Goal: Task Accomplishment & Management: Manage account settings

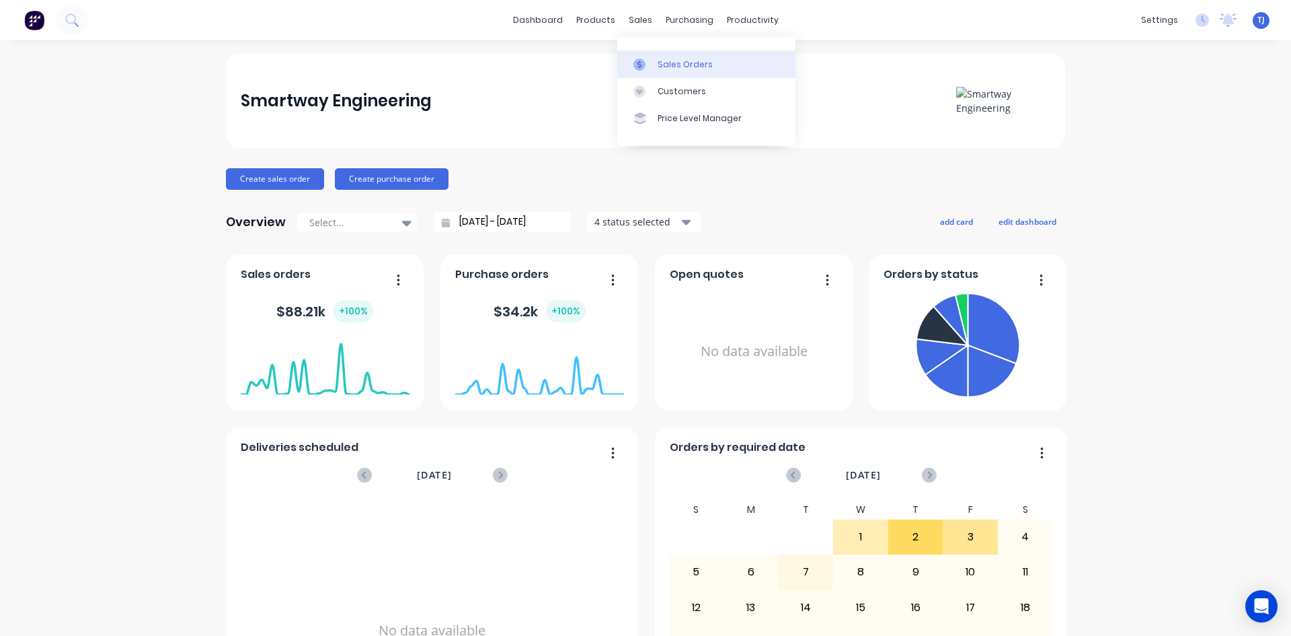
click at [655, 60] on link "Sales Orders" at bounding box center [706, 63] width 178 height 27
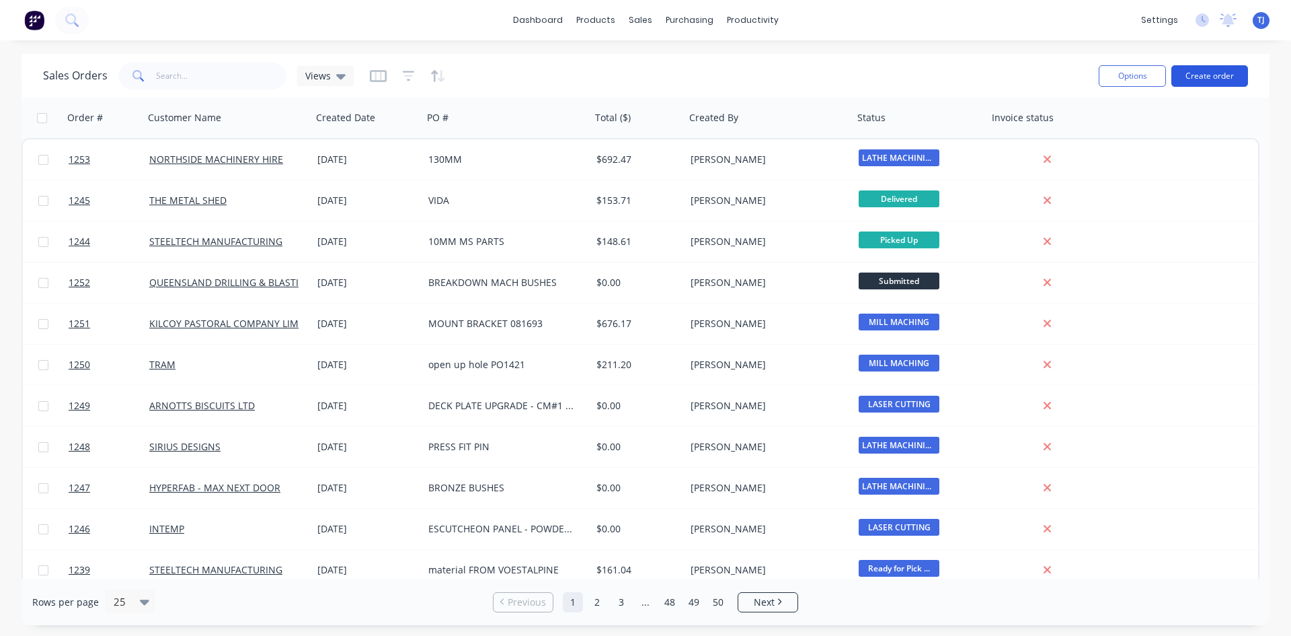
click at [1204, 72] on button "Create order" at bounding box center [1210, 76] width 77 height 22
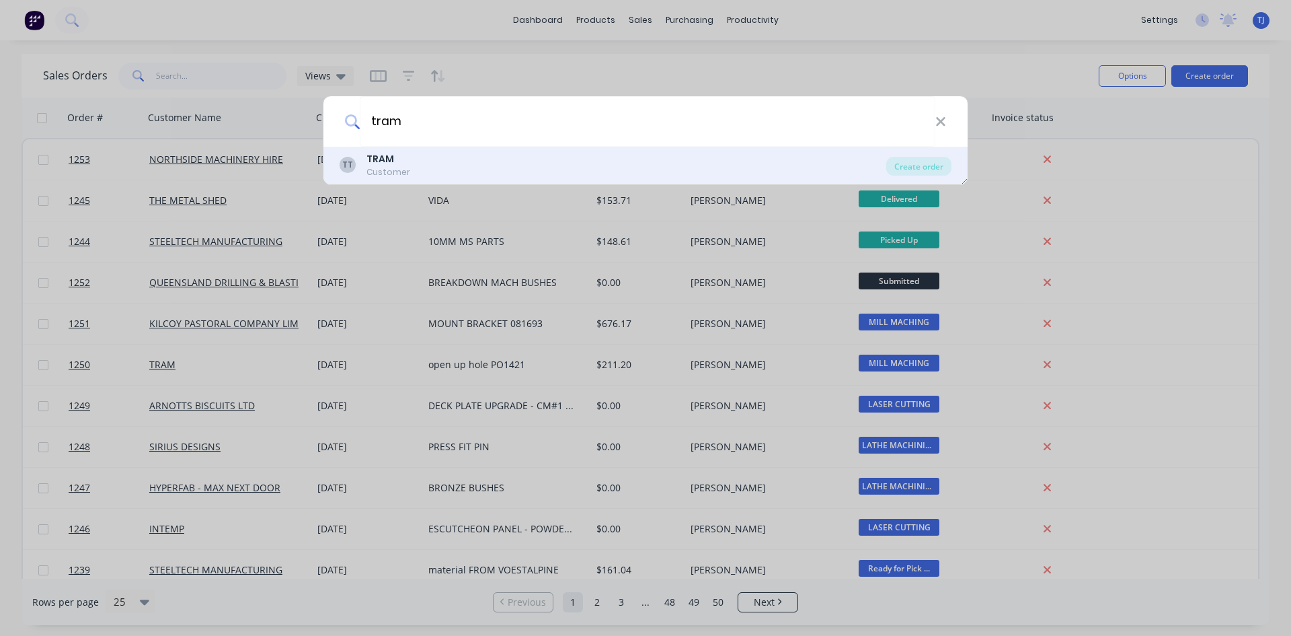
type input "tram"
click at [393, 167] on div "Customer" at bounding box center [389, 172] width 44 height 12
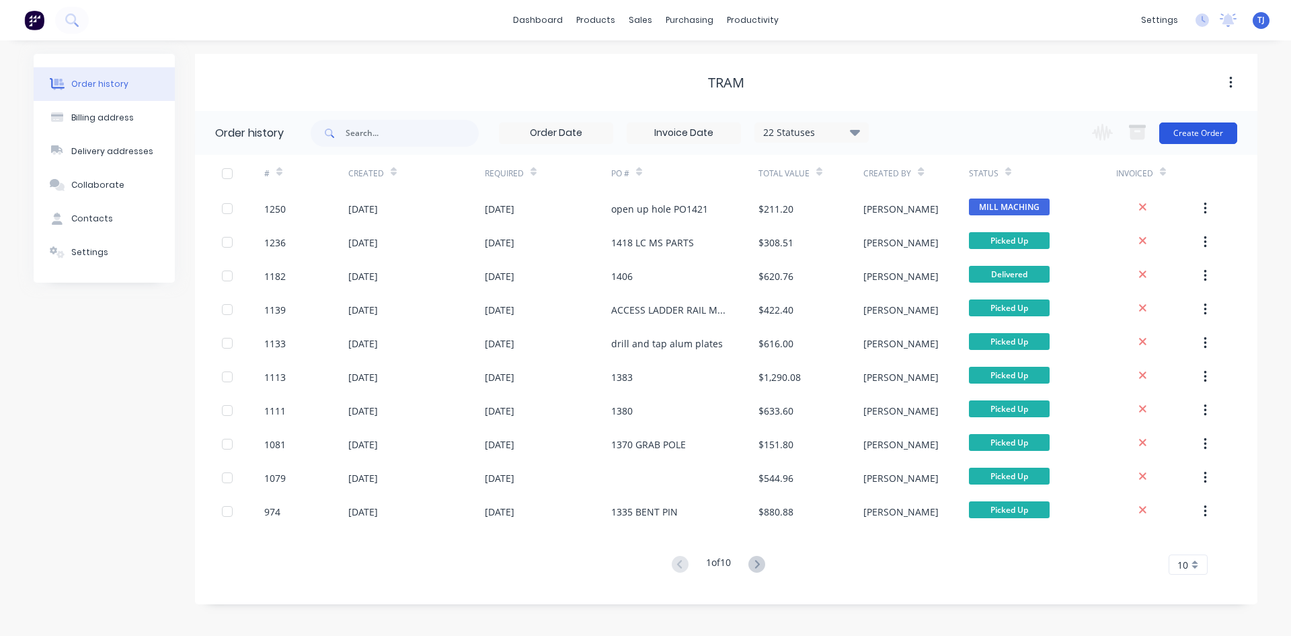
click at [1197, 133] on button "Create Order" at bounding box center [1199, 133] width 78 height 22
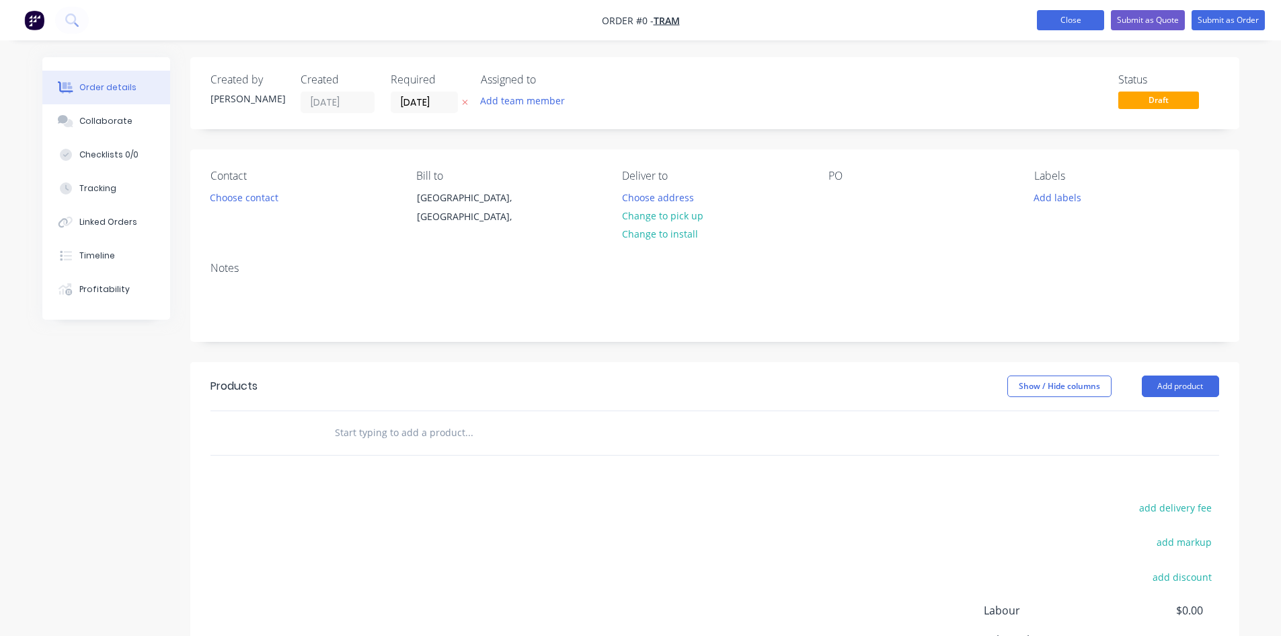
click at [1074, 20] on button "Close" at bounding box center [1070, 20] width 67 height 20
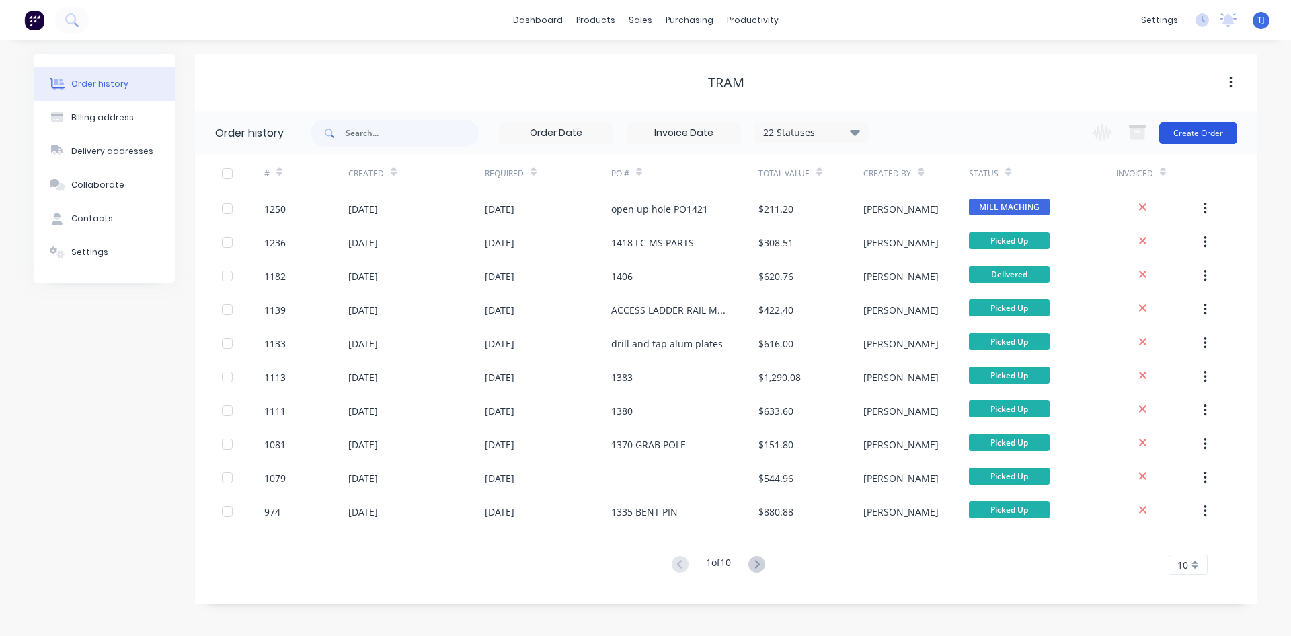
click at [1212, 130] on button "Create Order" at bounding box center [1199, 133] width 78 height 22
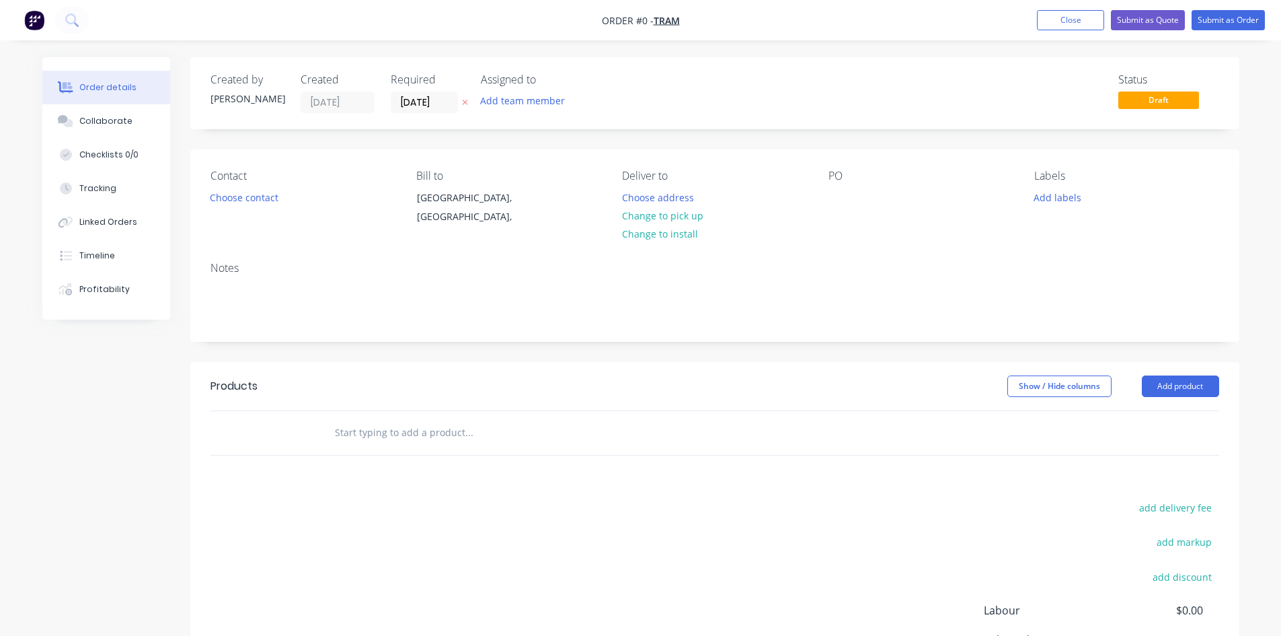
click at [851, 212] on div "PO" at bounding box center [921, 199] width 184 height 61
drag, startPoint x: 854, startPoint y: 197, endPoint x: 844, endPoint y: 200, distance: 10.4
click at [848, 200] on div "PO" at bounding box center [921, 199] width 184 height 61
click at [842, 200] on div at bounding box center [840, 198] width 22 height 20
click at [339, 436] on div "Order details Collaborate Checklists 0/0 Tracking Linked Orders Timeline Profit…" at bounding box center [641, 427] width 1224 height 741
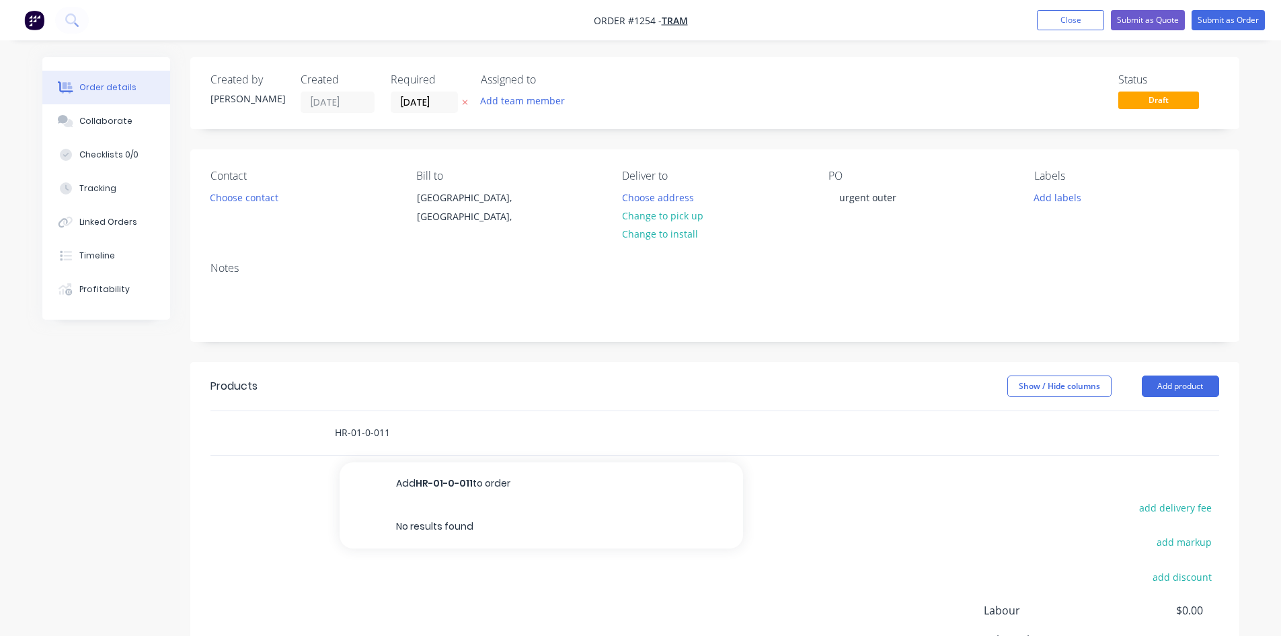
click at [356, 432] on input "HR-01-0-011" at bounding box center [468, 432] width 269 height 27
type input "F"
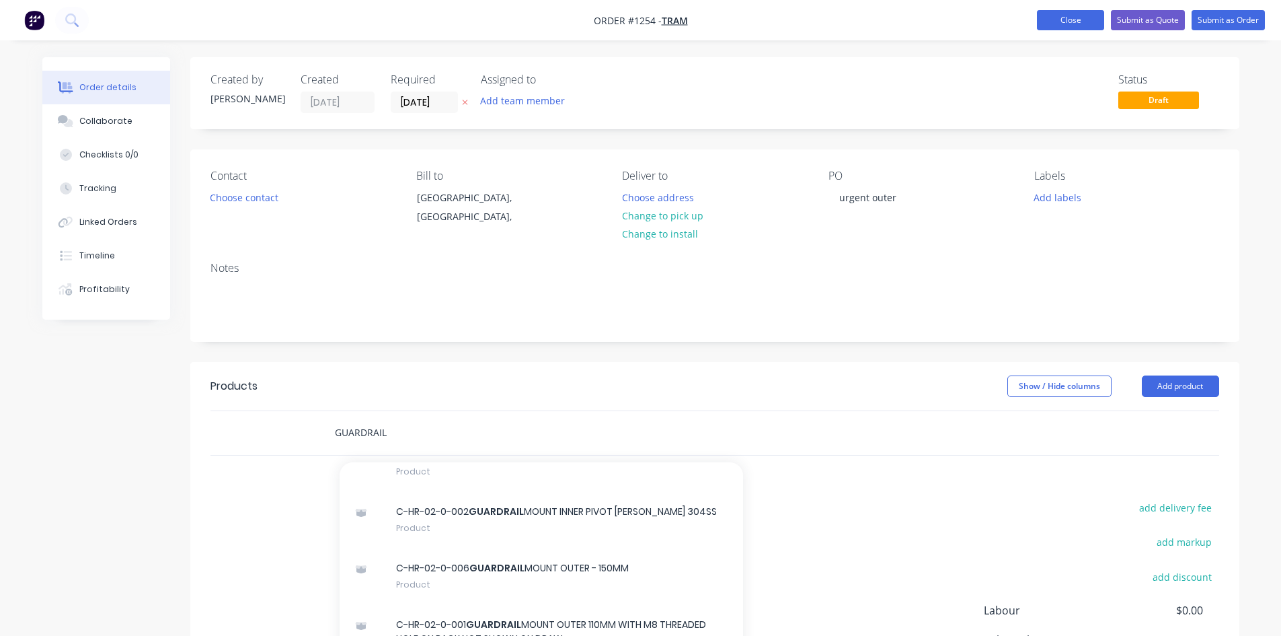
type input "GUARDRAIL"
click at [1060, 24] on button "Close" at bounding box center [1070, 20] width 67 height 20
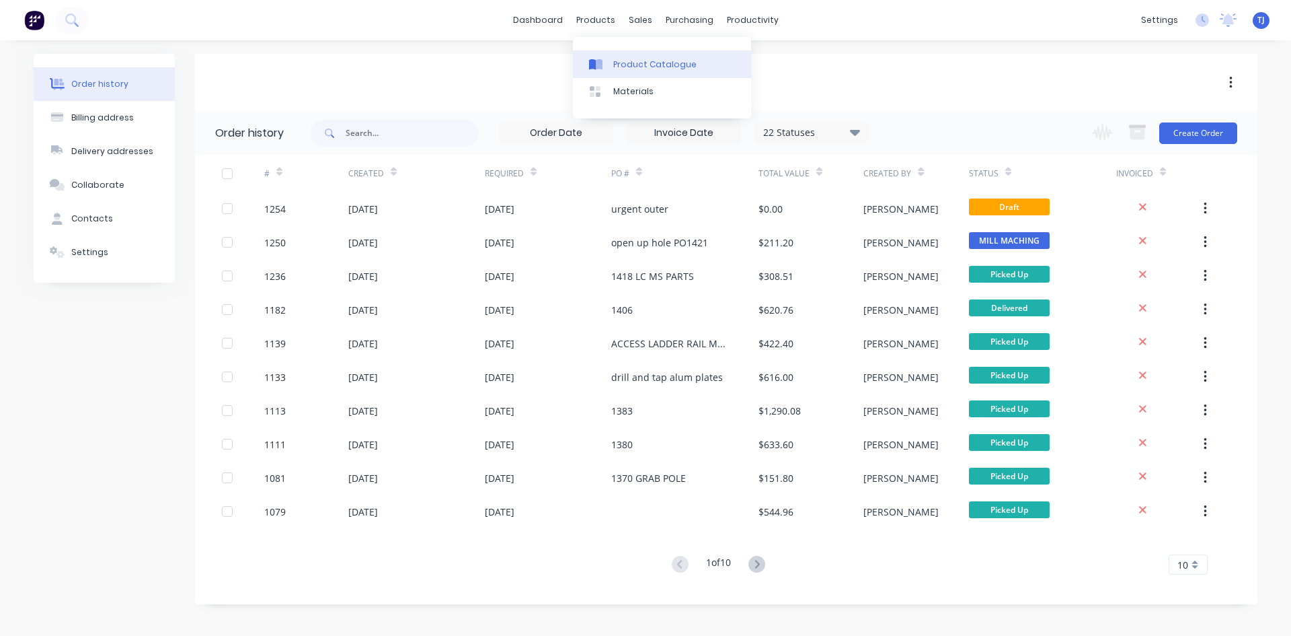
click at [636, 63] on div "Product Catalogue" at bounding box center [654, 65] width 83 height 12
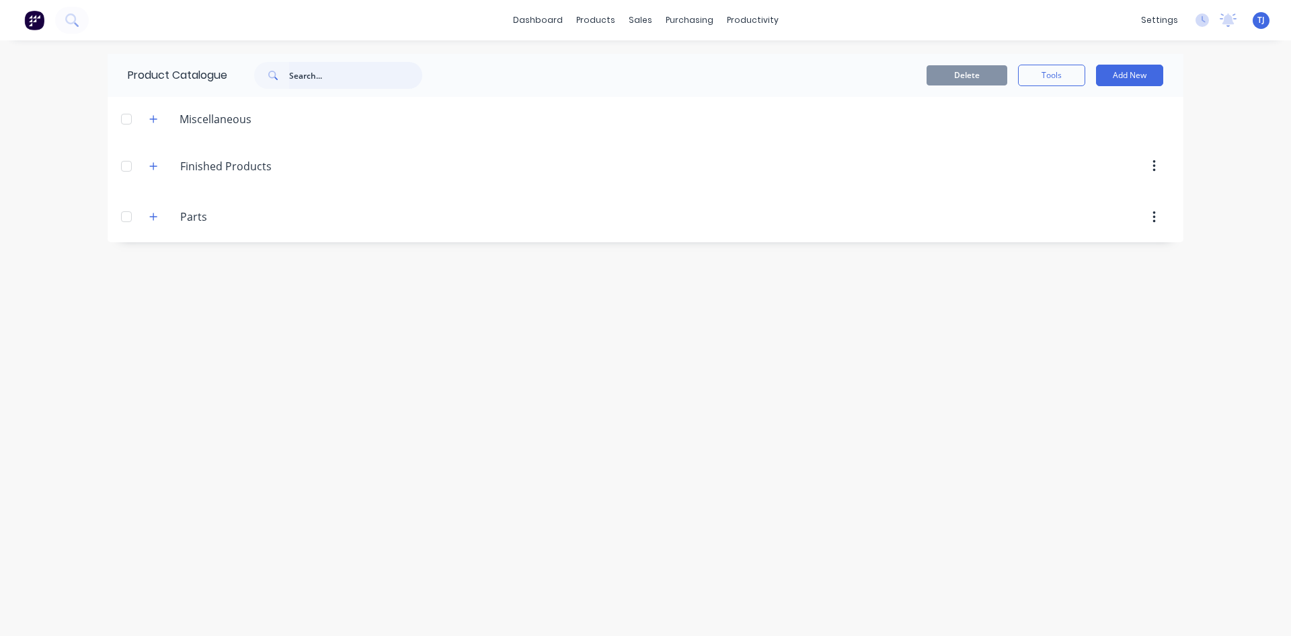
click at [303, 74] on input "text" at bounding box center [355, 75] width 133 height 27
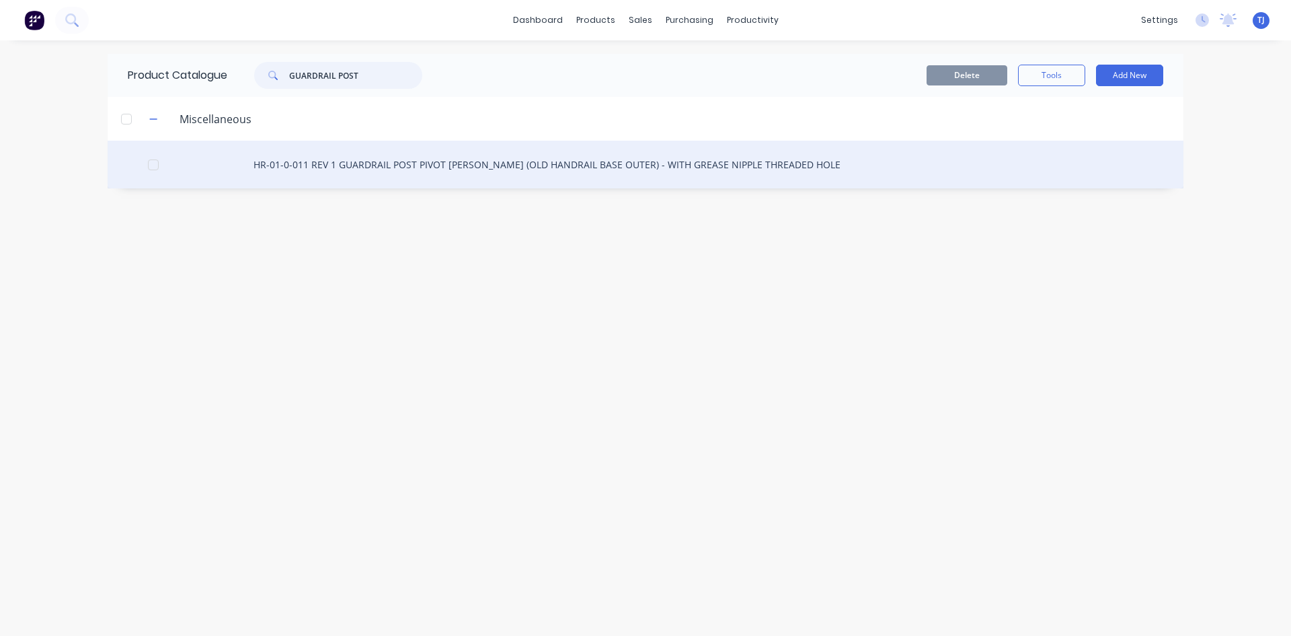
type input "GUARDRAIL POST"
click at [523, 169] on div "HR-01-0-011 REV 1 GUARDRAIL POST PIVOT [PERSON_NAME] (OLD HANDRAIL BASE OUTER) …" at bounding box center [646, 165] width 1076 height 48
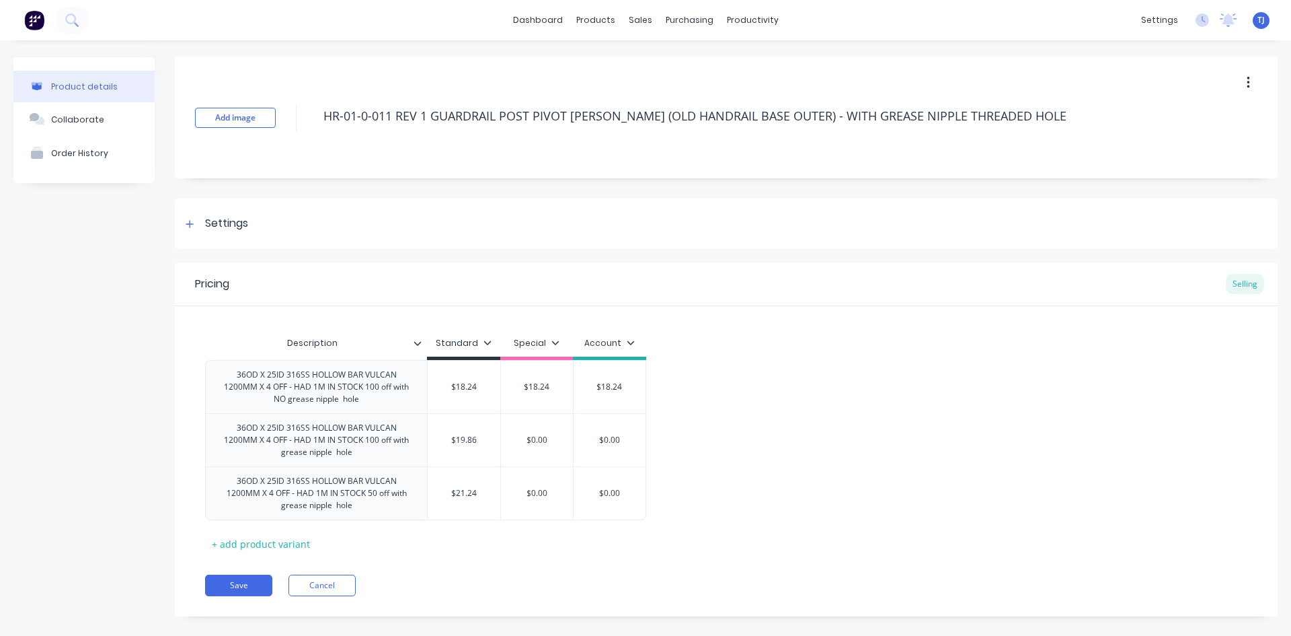
type textarea "x"
type input "$21.24"
click at [469, 495] on input "$21.24" at bounding box center [464, 493] width 73 height 12
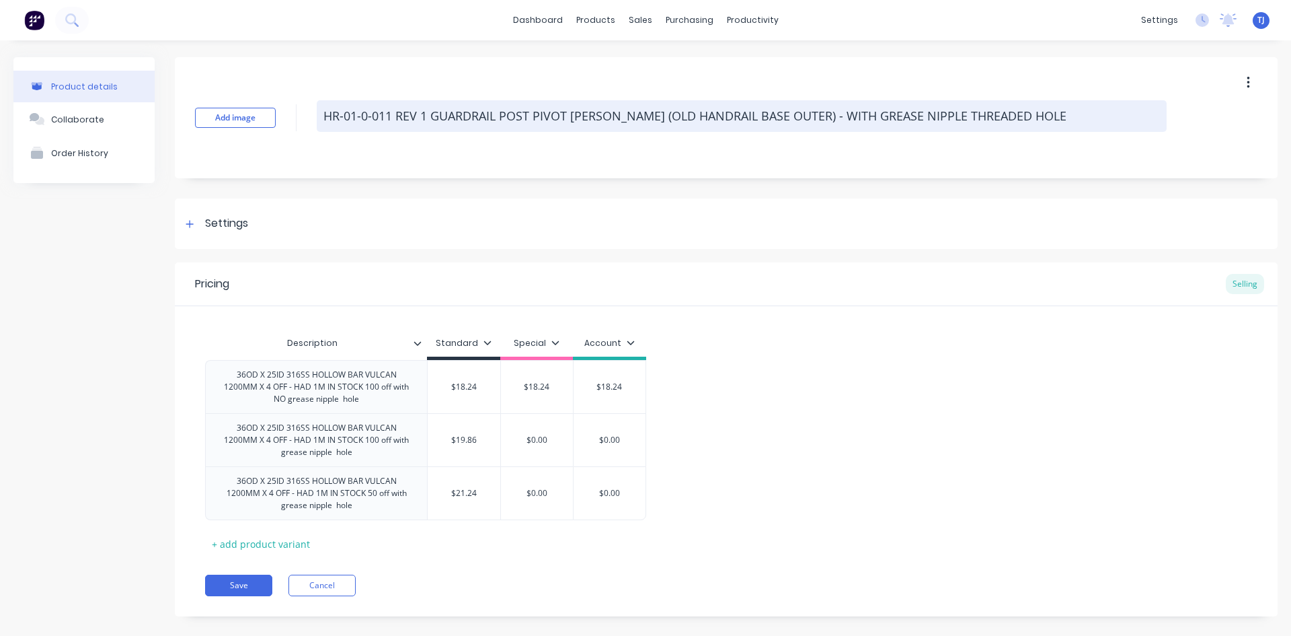
click at [356, 117] on textarea "HR-01-0-011 REV 1 GUARDRAIL POST PIVOT [PERSON_NAME] (OLD HANDRAIL BASE OUTER) …" at bounding box center [742, 116] width 850 height 32
type textarea "x"
type textarea "HR-0-0-011 REV 1 GUARDRAIL POST PIVOT [PERSON_NAME] (OLD HANDRAIL BASE OUTER) -…"
type textarea "x"
type textarea "HR-01-0-011 REV 1 GUARDRAIL POST PIVOT [PERSON_NAME] (OLD HANDRAIL BASE OUTER) …"
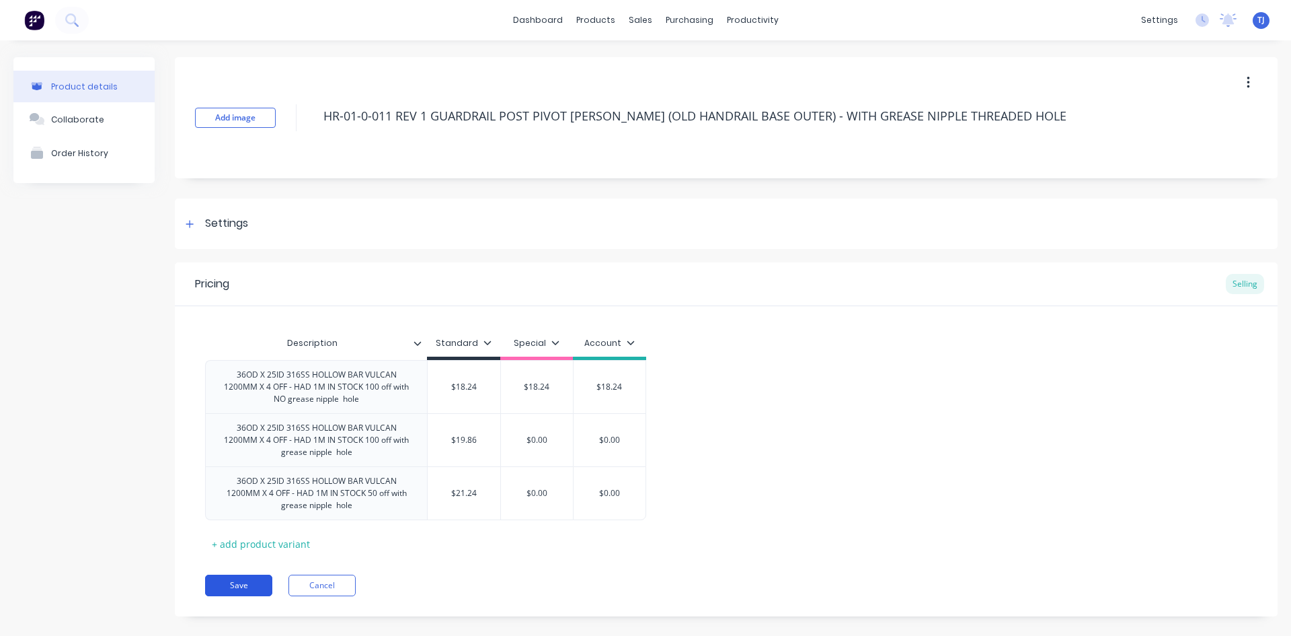
click at [256, 584] on button "Save" at bounding box center [238, 585] width 67 height 22
type textarea "x"
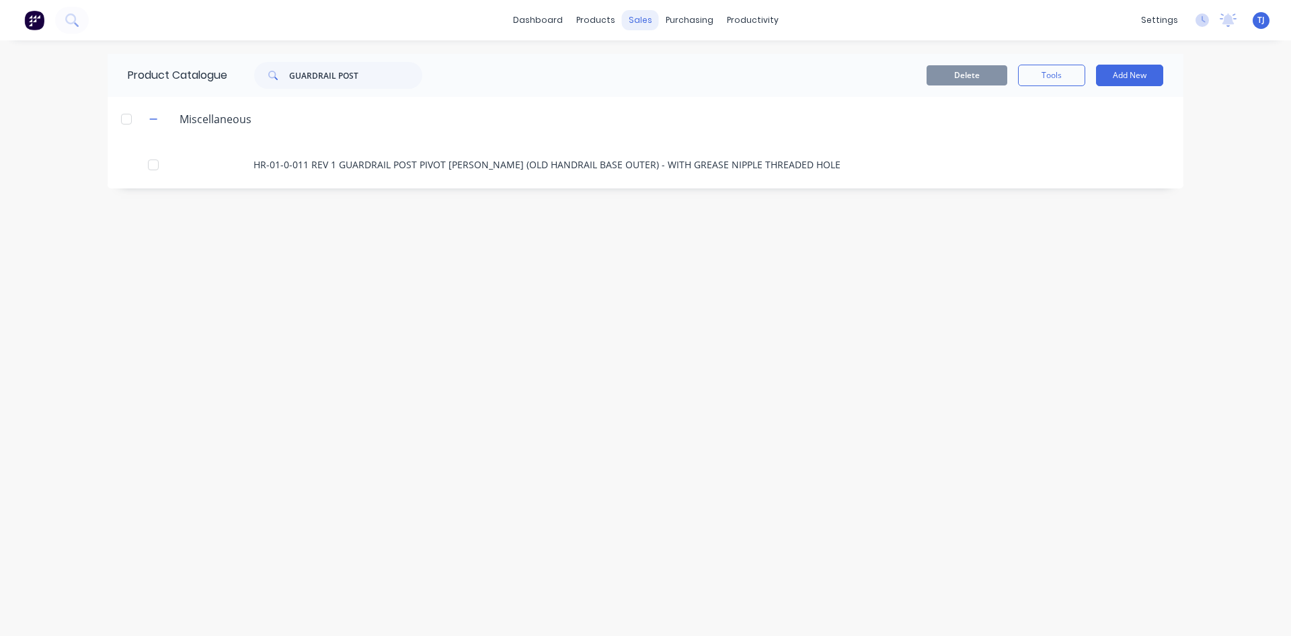
click at [640, 25] on div "sales" at bounding box center [640, 20] width 37 height 20
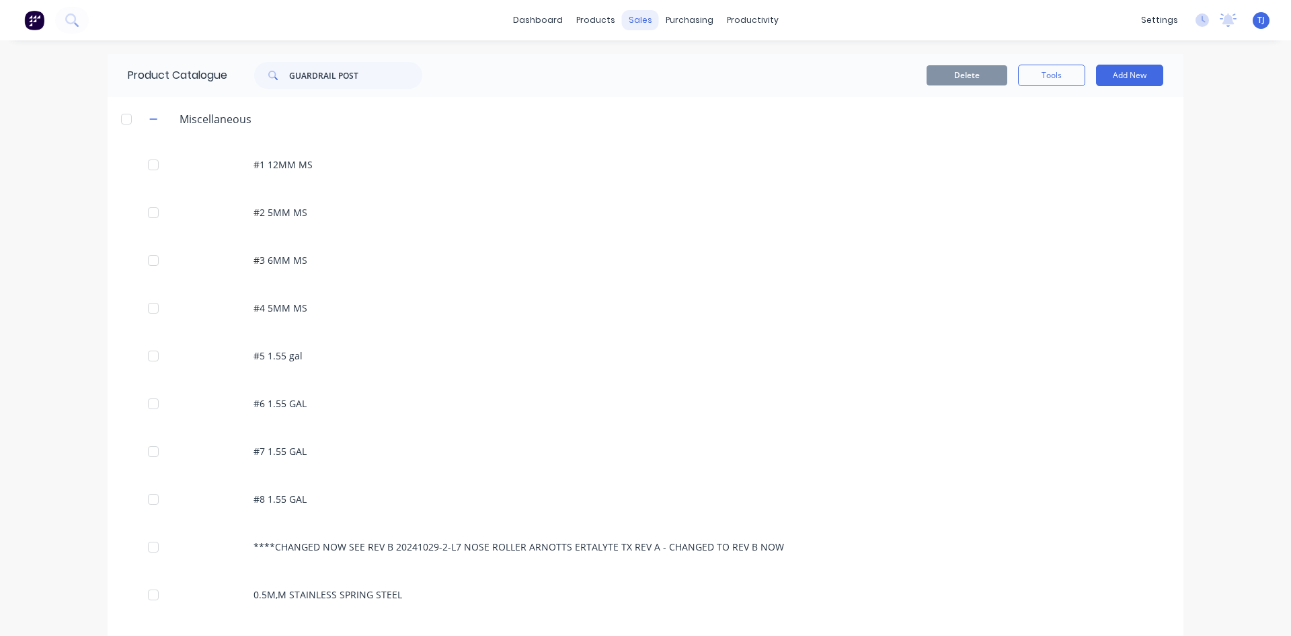
click at [634, 23] on div "sales" at bounding box center [640, 20] width 37 height 20
click at [656, 59] on link "Sales Orders" at bounding box center [706, 63] width 178 height 27
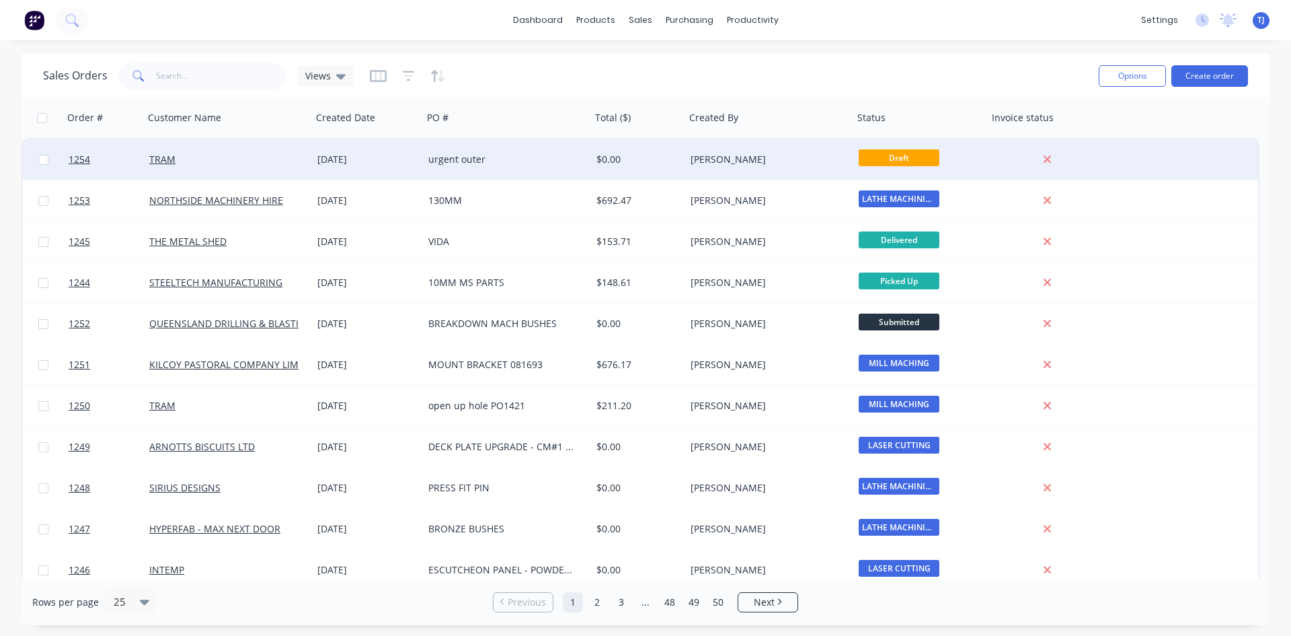
click at [599, 163] on div "$0.00" at bounding box center [636, 159] width 79 height 13
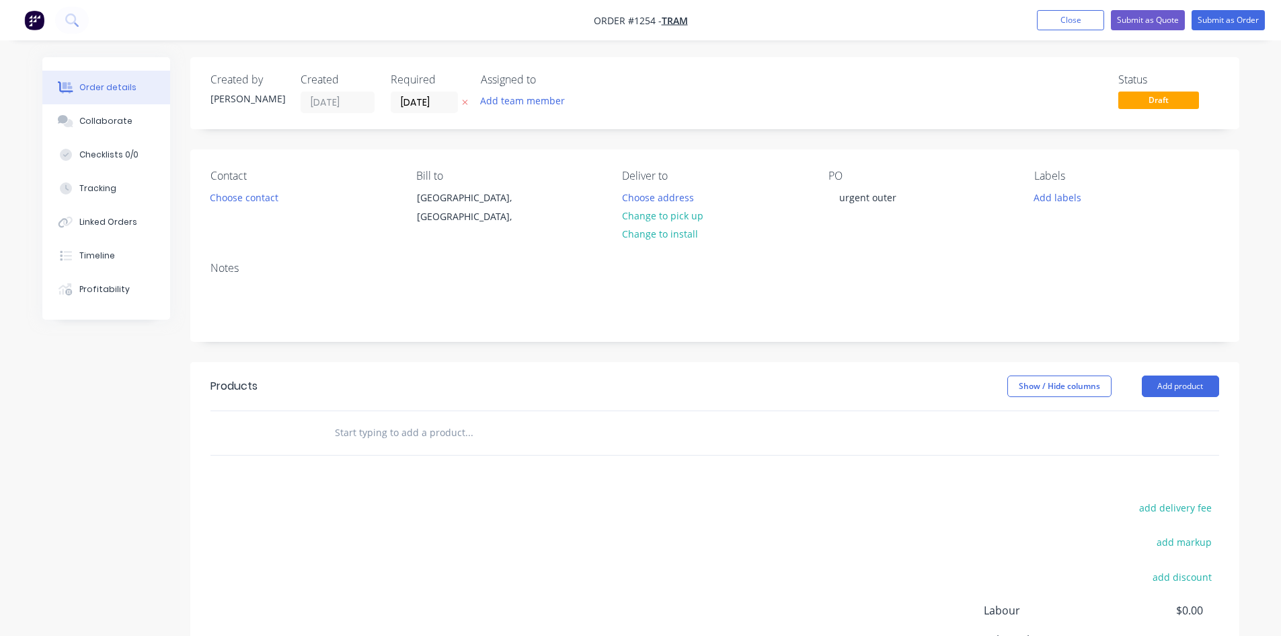
click at [358, 430] on input "text" at bounding box center [468, 432] width 269 height 27
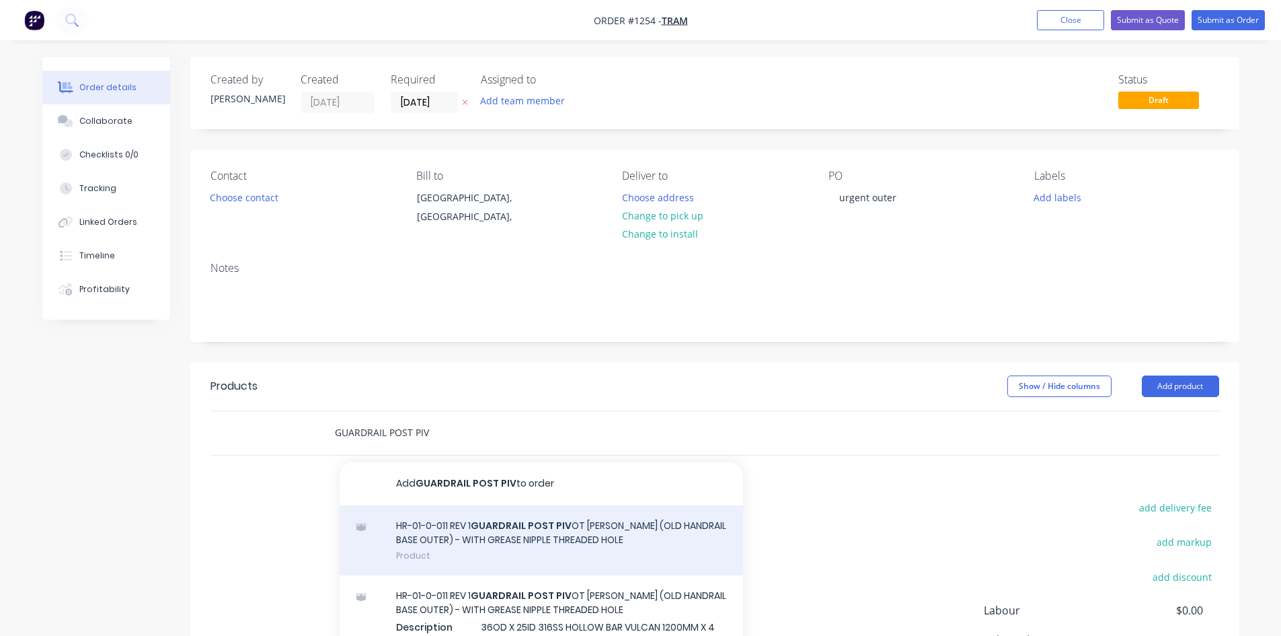
type input "GUARDRAIL POST PIV"
click at [475, 540] on div "HR-01-0-011 REV 1 GUARDRAIL POST PIV OT [PERSON_NAME] (OLD HANDRAIL BASE OUTER)…" at bounding box center [542, 540] width 404 height 71
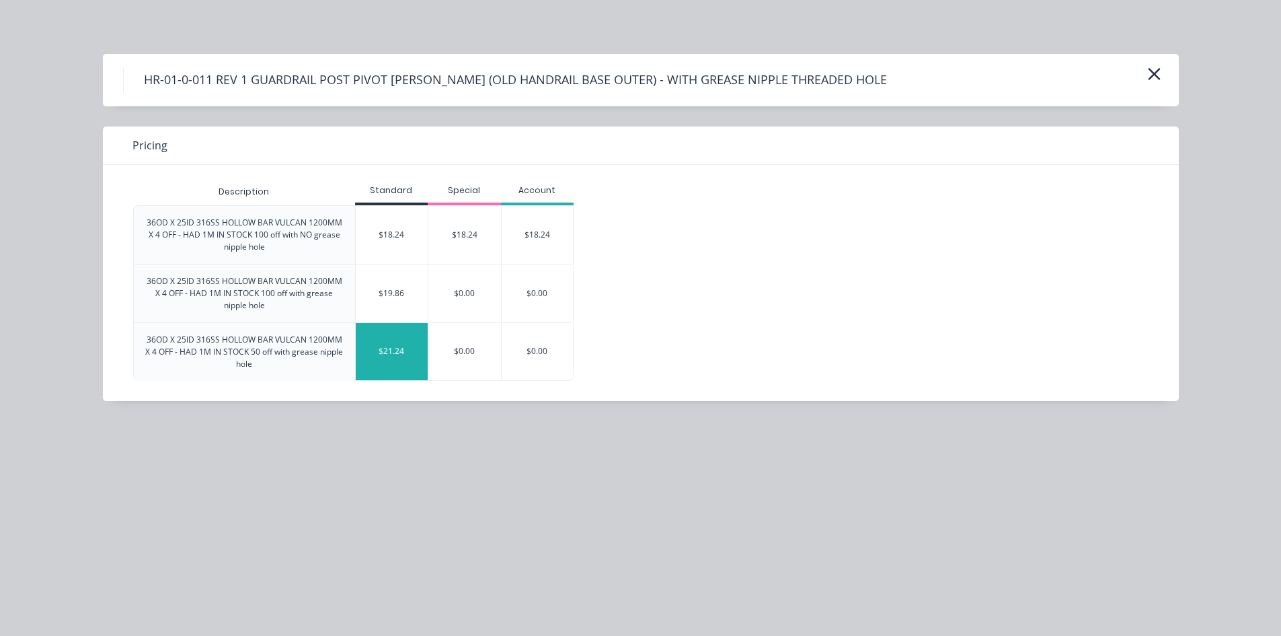
click at [389, 349] on div "$21.24" at bounding box center [392, 351] width 73 height 57
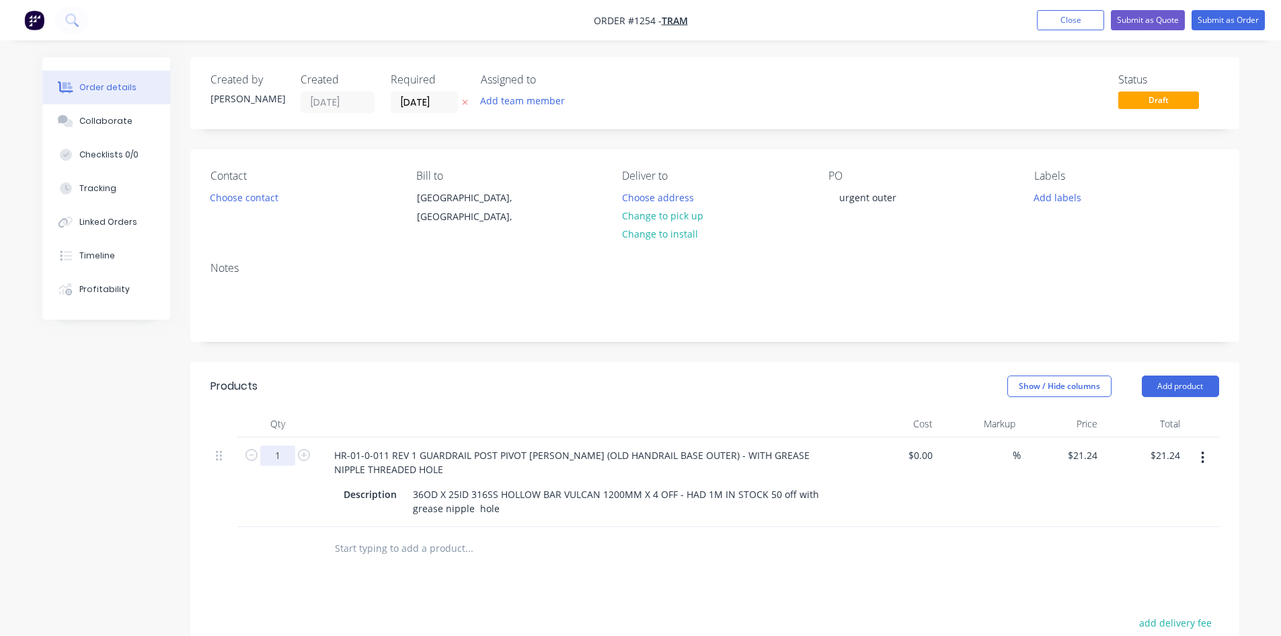
click at [274, 456] on input "1" at bounding box center [277, 455] width 35 height 20
type input "32"
type input "$679.68"
click at [1250, 24] on button "Submit as Order" at bounding box center [1228, 20] width 73 height 20
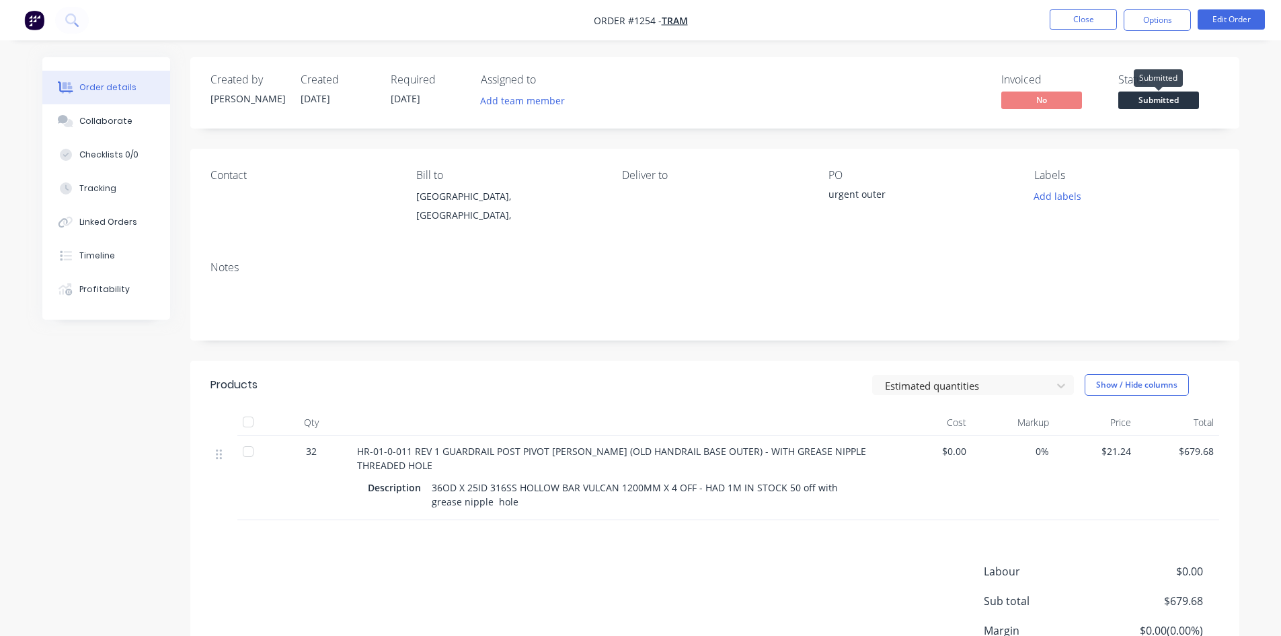
click at [1176, 99] on span "Submitted" at bounding box center [1158, 99] width 81 height 17
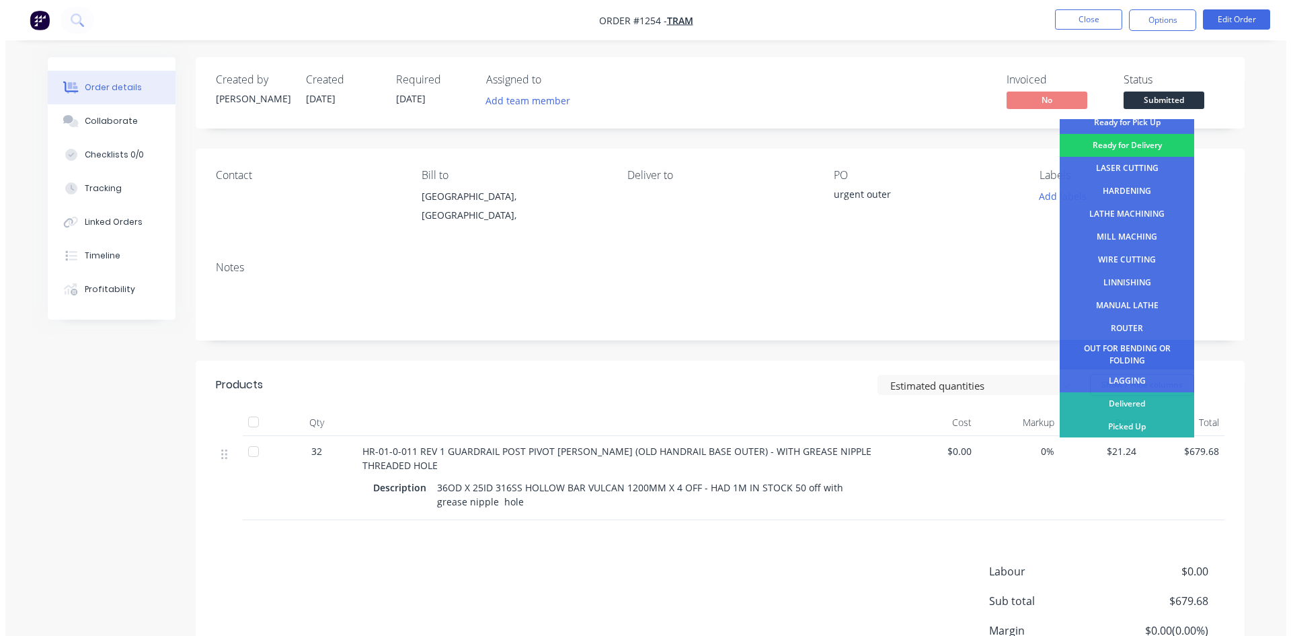
scroll to position [54, 0]
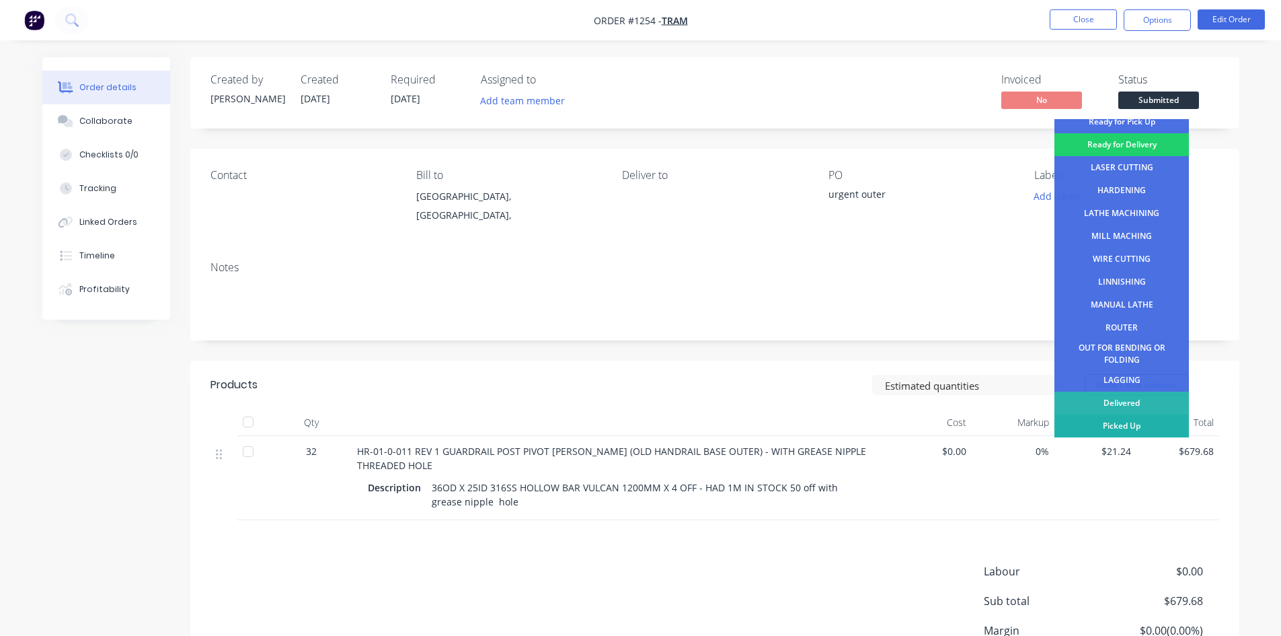
click at [1117, 427] on div "Picked Up" at bounding box center [1122, 425] width 135 height 23
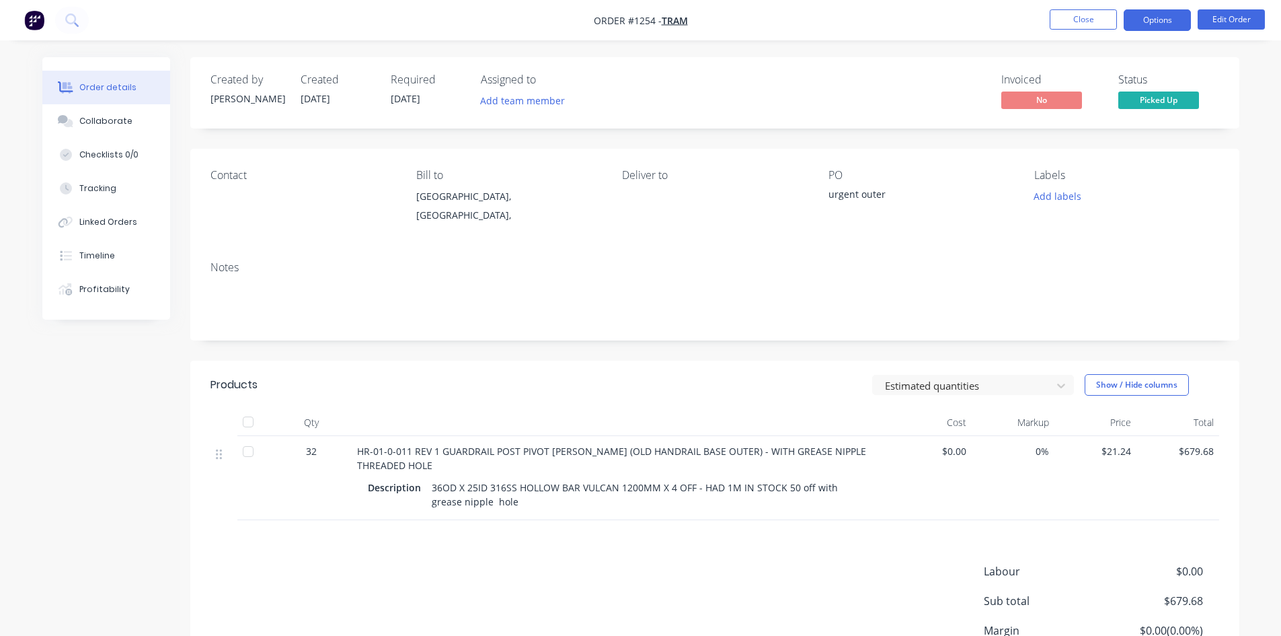
click at [1140, 13] on button "Options" at bounding box center [1157, 20] width 67 height 22
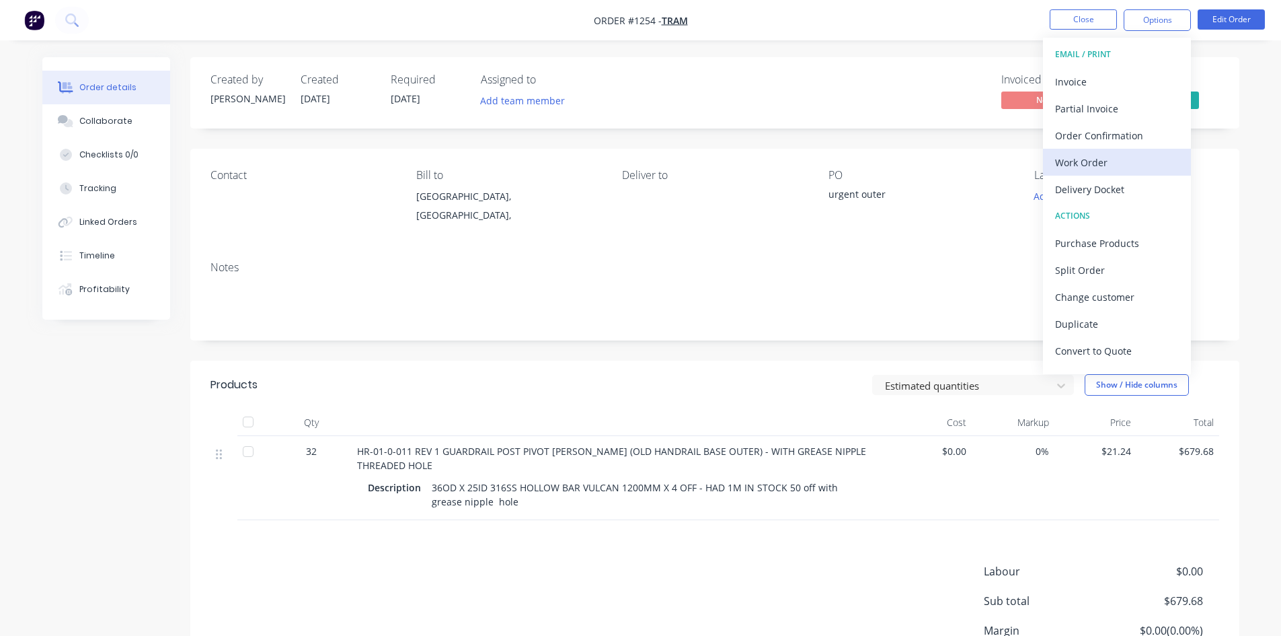
click at [1096, 156] on div "Work Order" at bounding box center [1117, 163] width 124 height 20
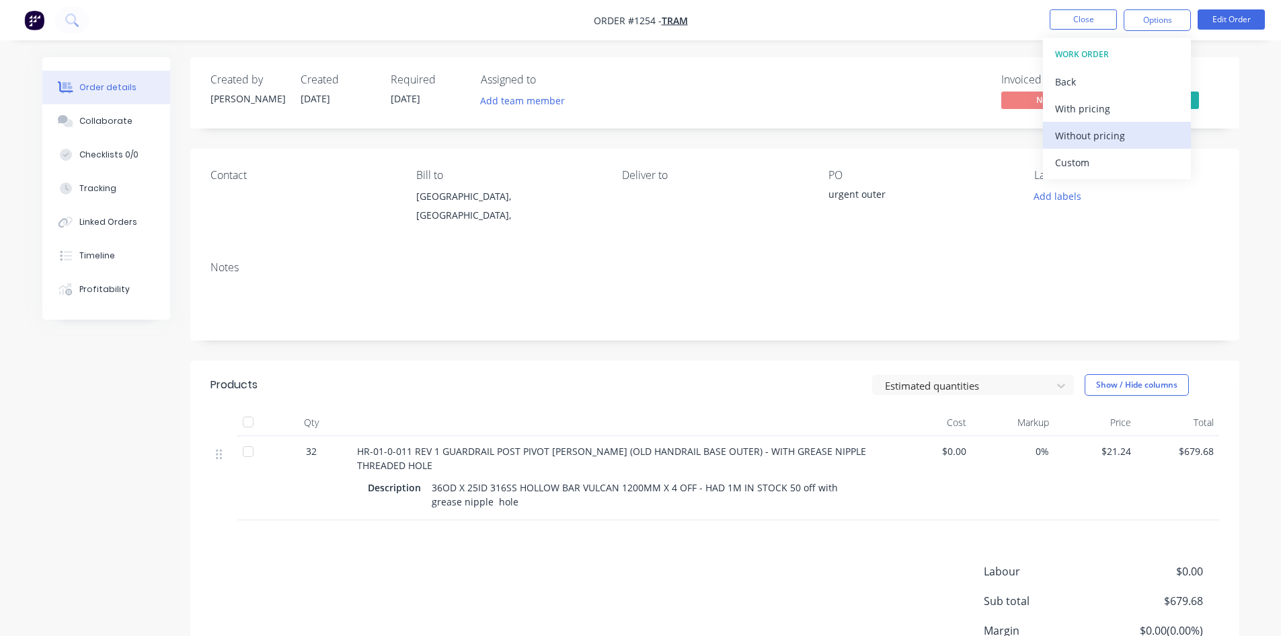
click at [1098, 143] on div "Without pricing" at bounding box center [1117, 136] width 124 height 20
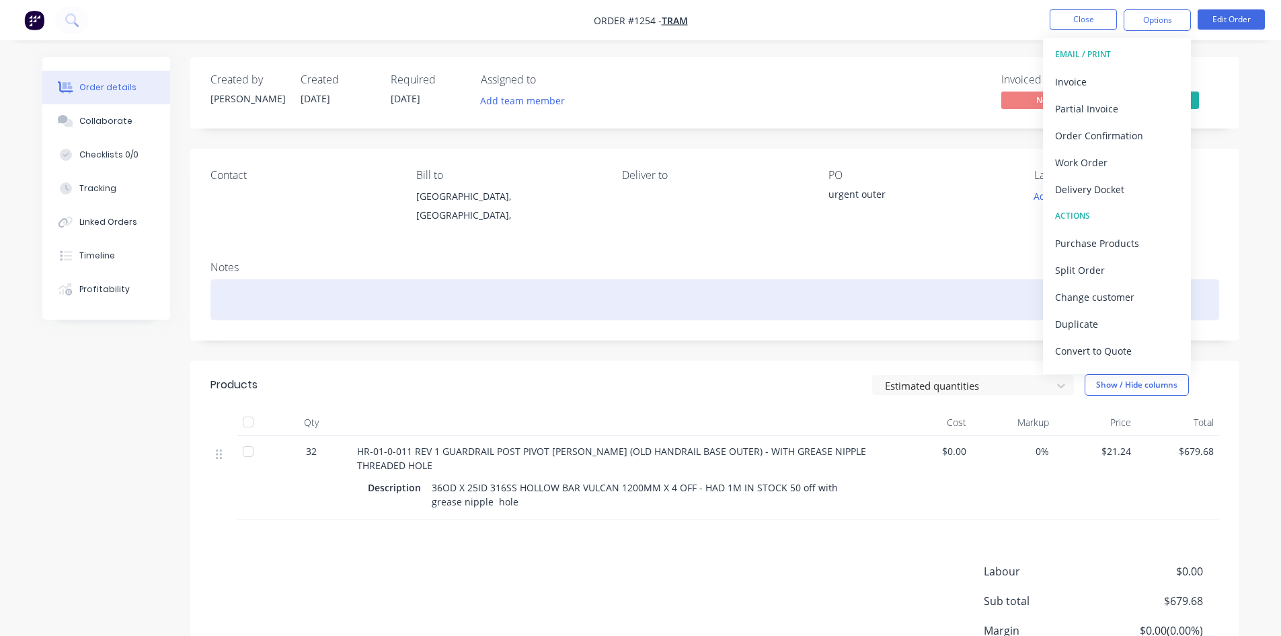
click at [255, 300] on div at bounding box center [715, 299] width 1009 height 41
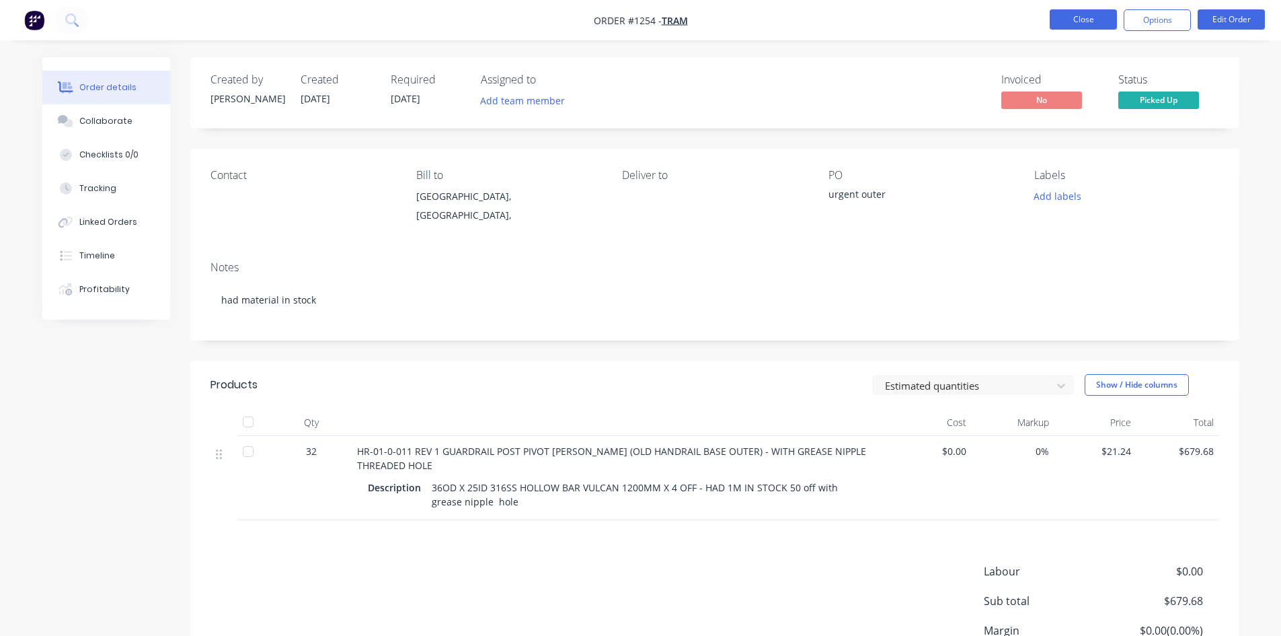
click at [1070, 20] on button "Close" at bounding box center [1083, 19] width 67 height 20
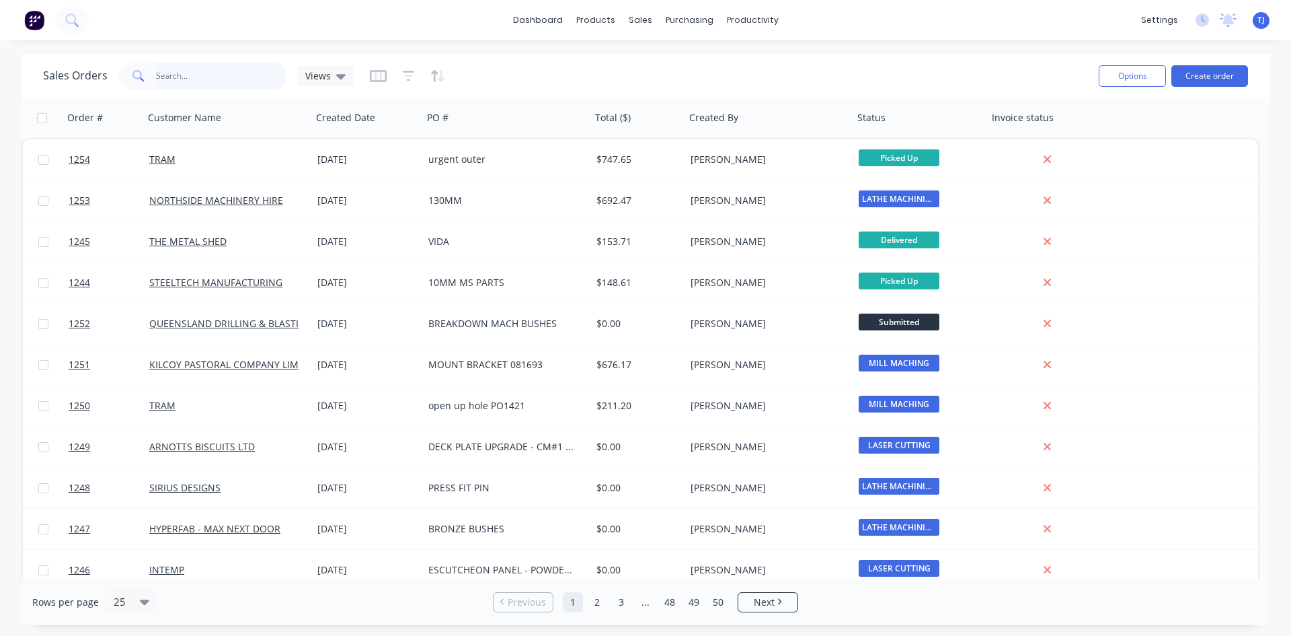
click at [179, 75] on input "text" at bounding box center [221, 76] width 131 height 27
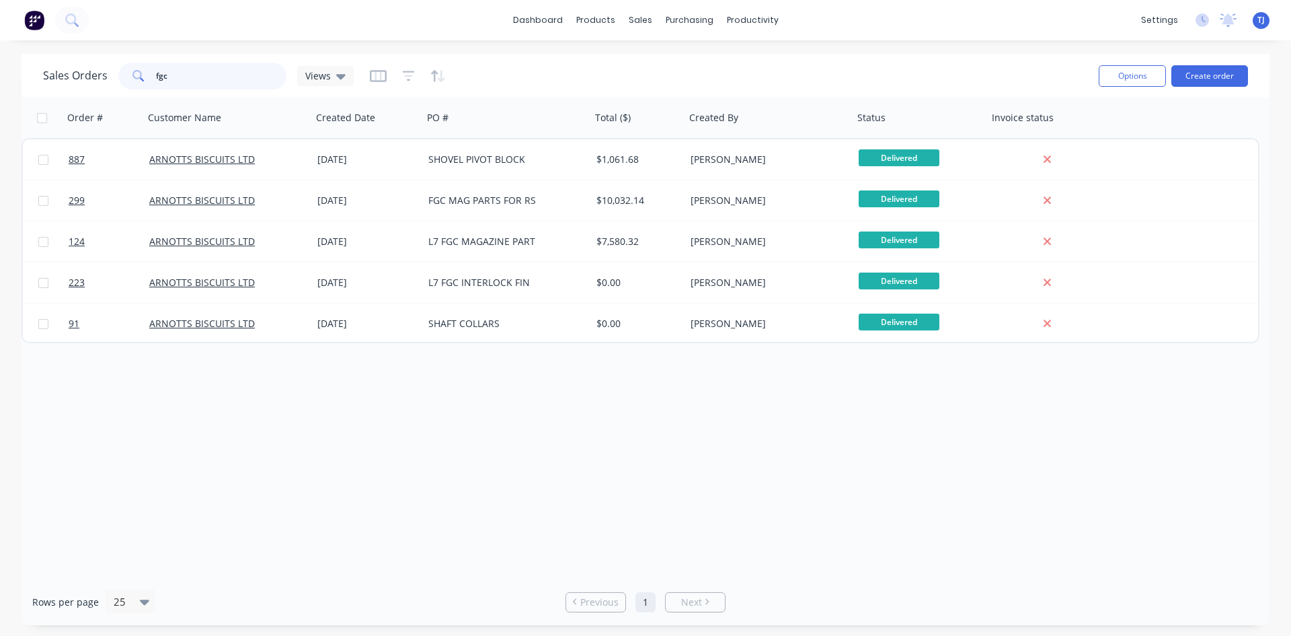
click at [191, 78] on input "fgc" at bounding box center [221, 76] width 131 height 27
click at [192, 77] on input "fgc" at bounding box center [221, 76] width 131 height 27
click at [193, 77] on input "fgc" at bounding box center [221, 76] width 131 height 27
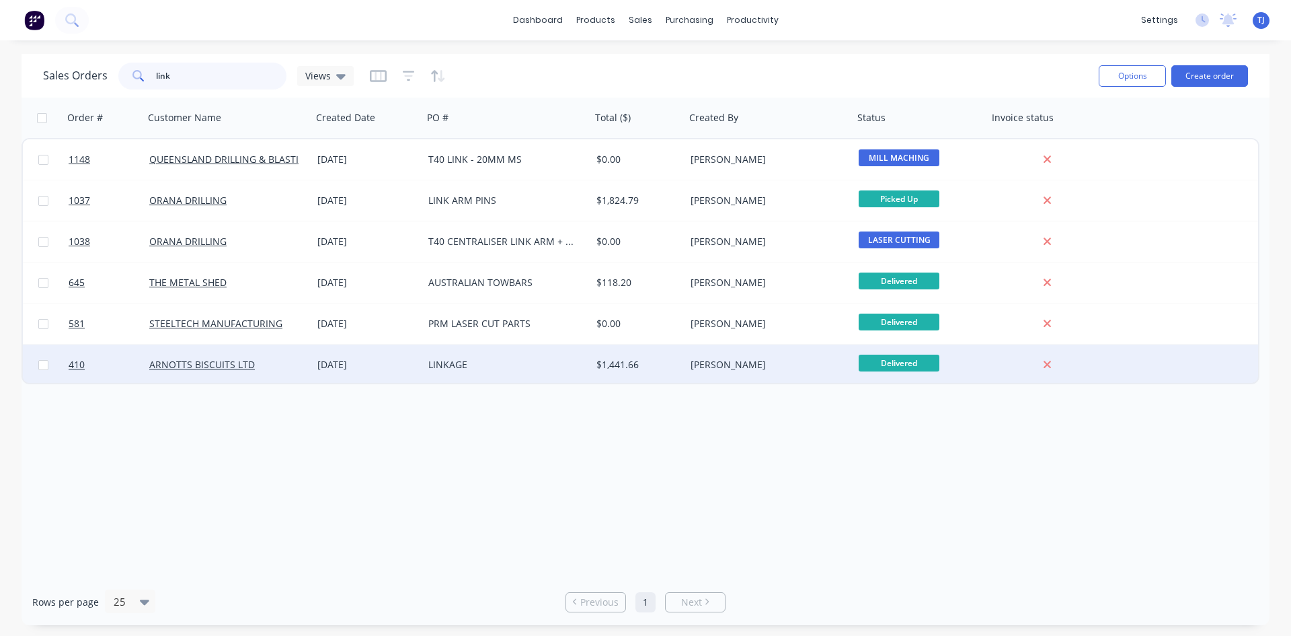
type input "link"
click at [403, 367] on div "[DATE]" at bounding box center [367, 364] width 100 height 13
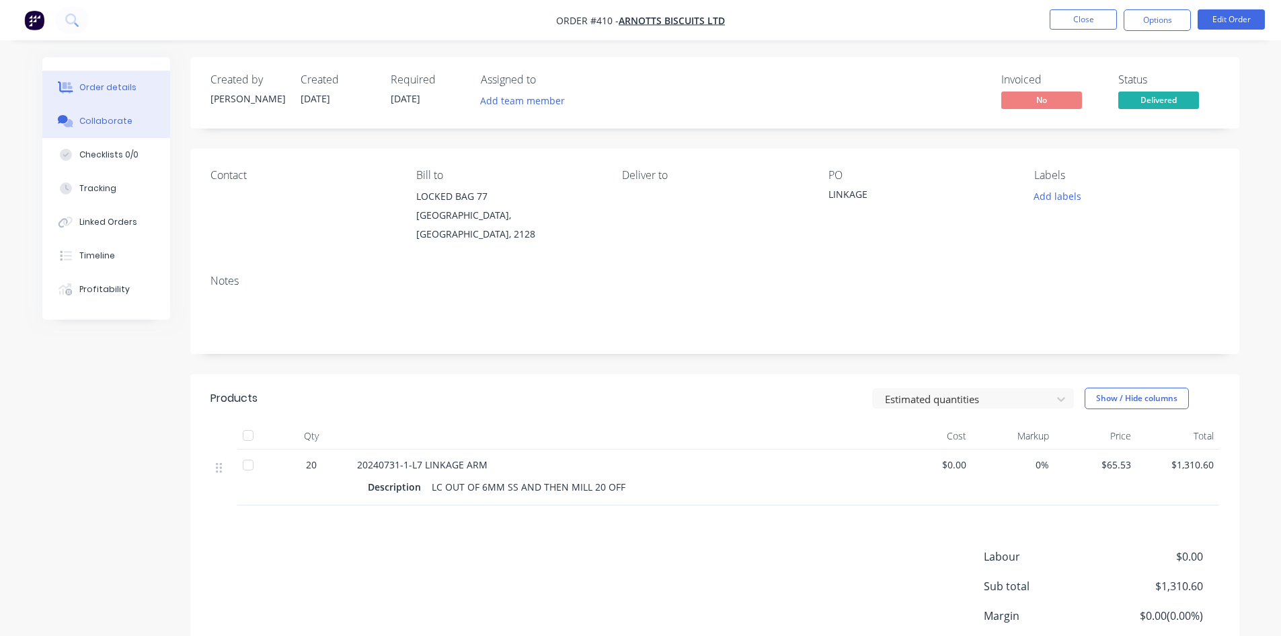
click at [93, 124] on div "Collaborate" at bounding box center [105, 121] width 53 height 12
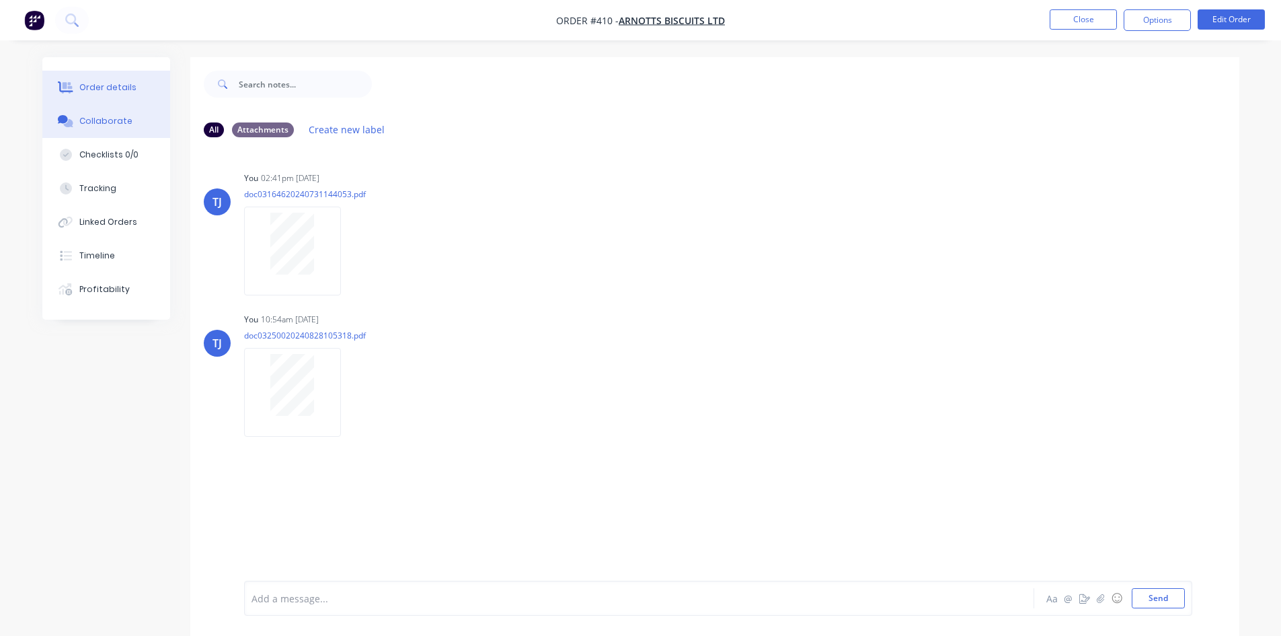
click at [92, 93] on div "Order details" at bounding box center [107, 87] width 57 height 12
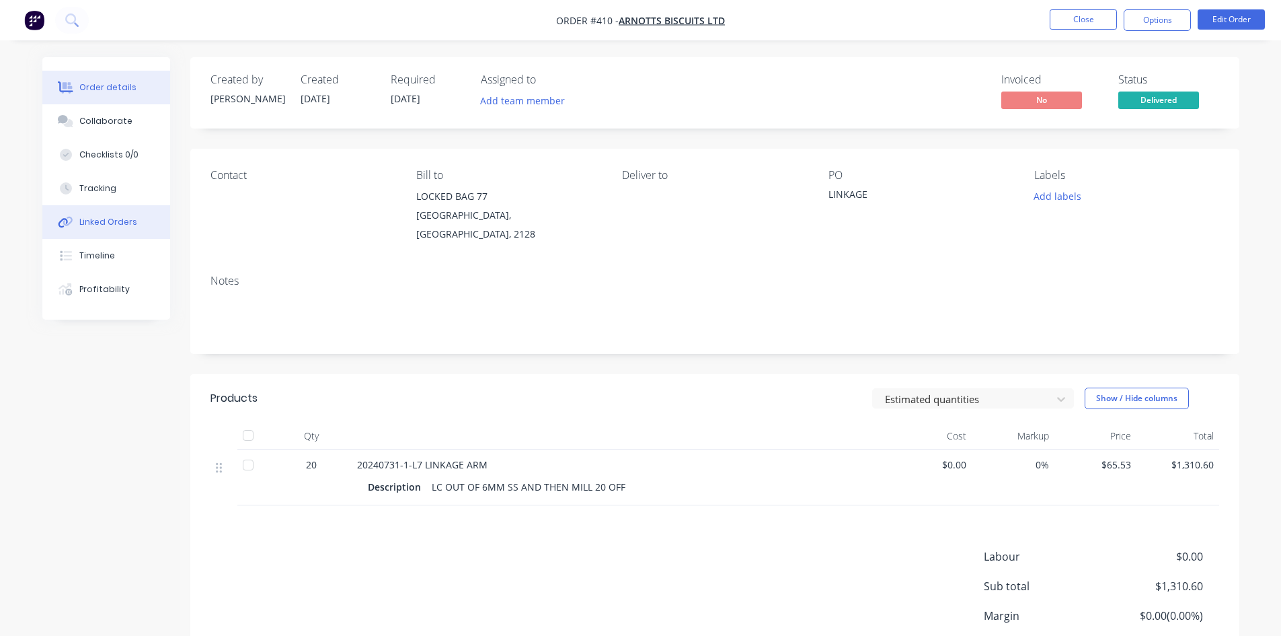
click at [100, 221] on div "Linked Orders" at bounding box center [108, 222] width 58 height 12
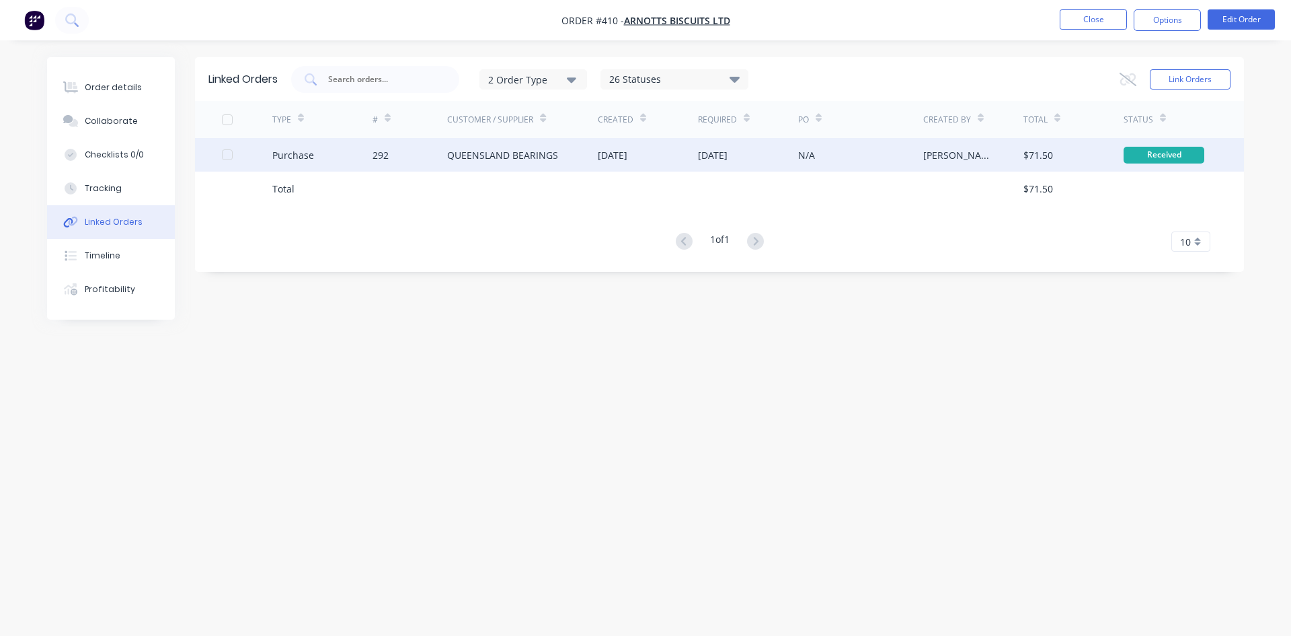
click at [512, 158] on div "QUEENSLAND BEARINGS" at bounding box center [502, 155] width 111 height 14
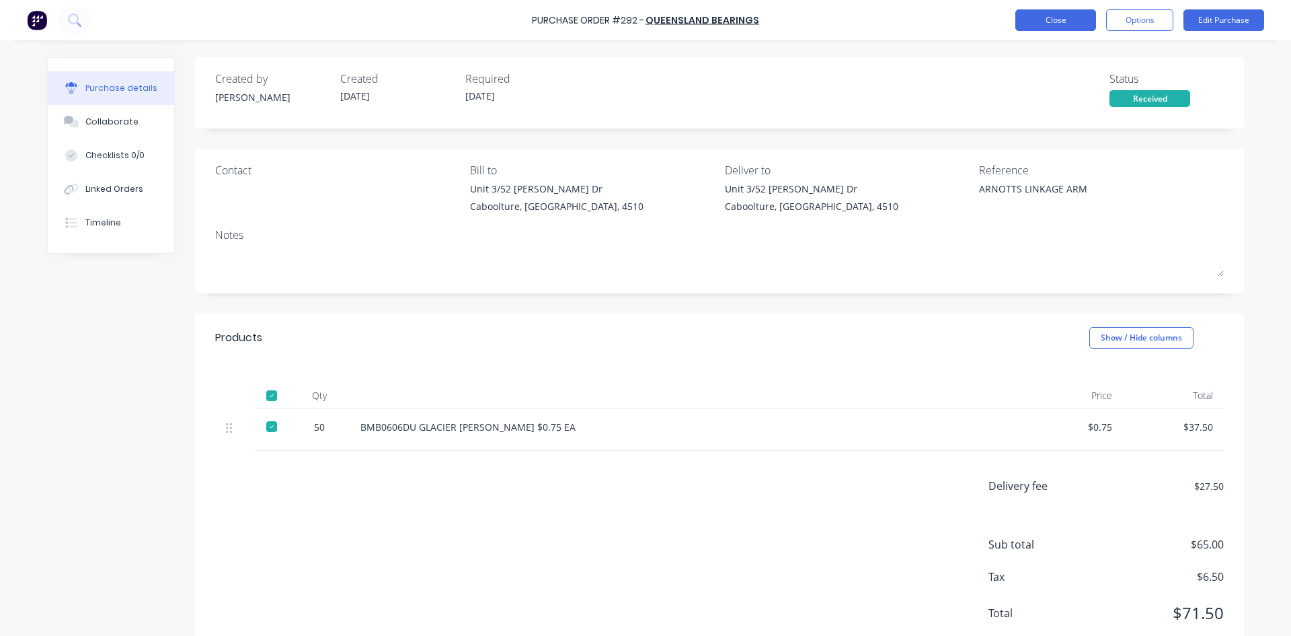
click at [1069, 26] on button "Close" at bounding box center [1056, 20] width 81 height 22
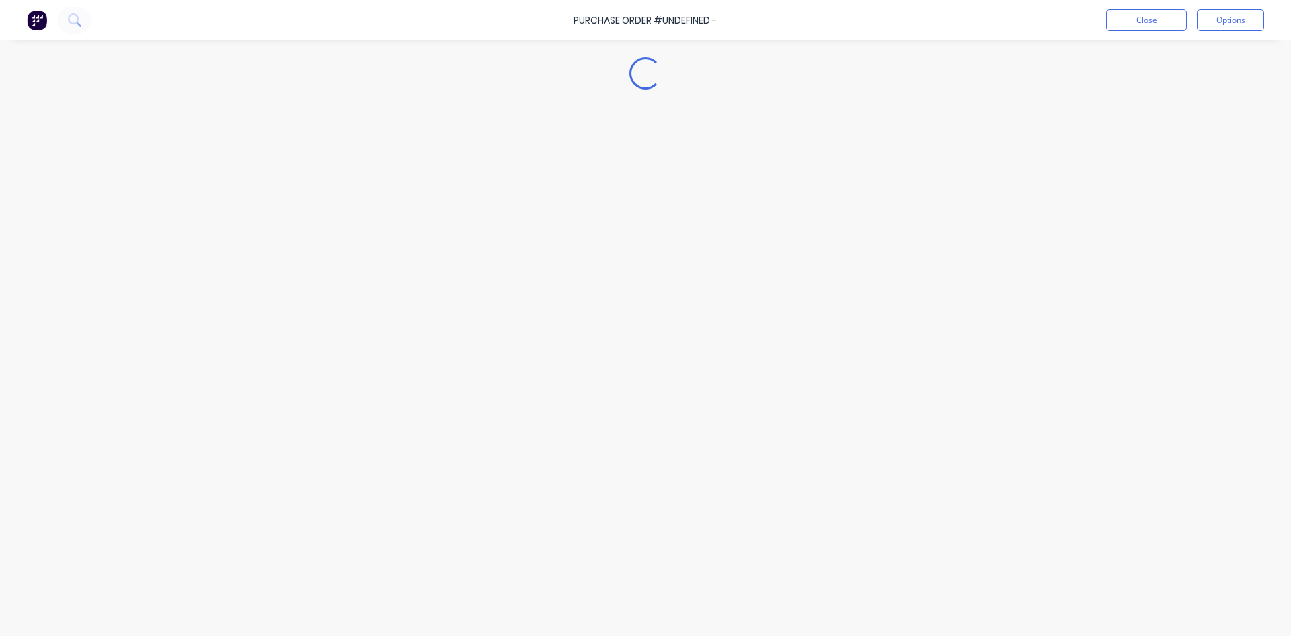
type textarea "x"
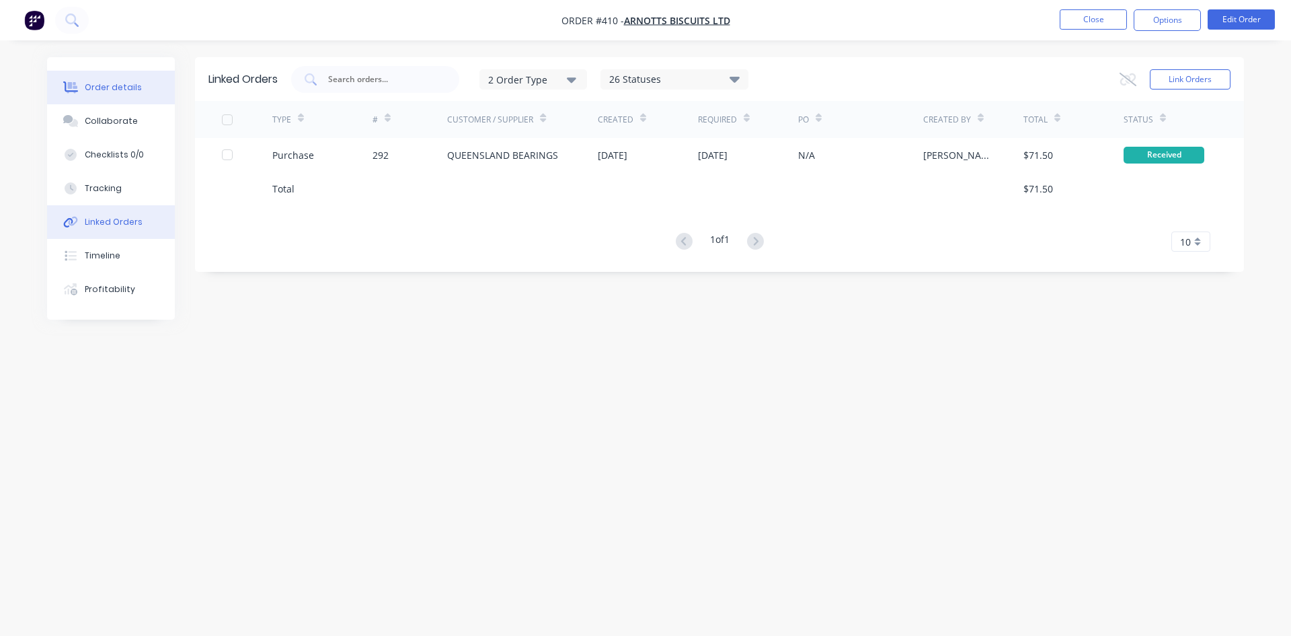
click at [104, 91] on div "Order details" at bounding box center [113, 87] width 57 height 12
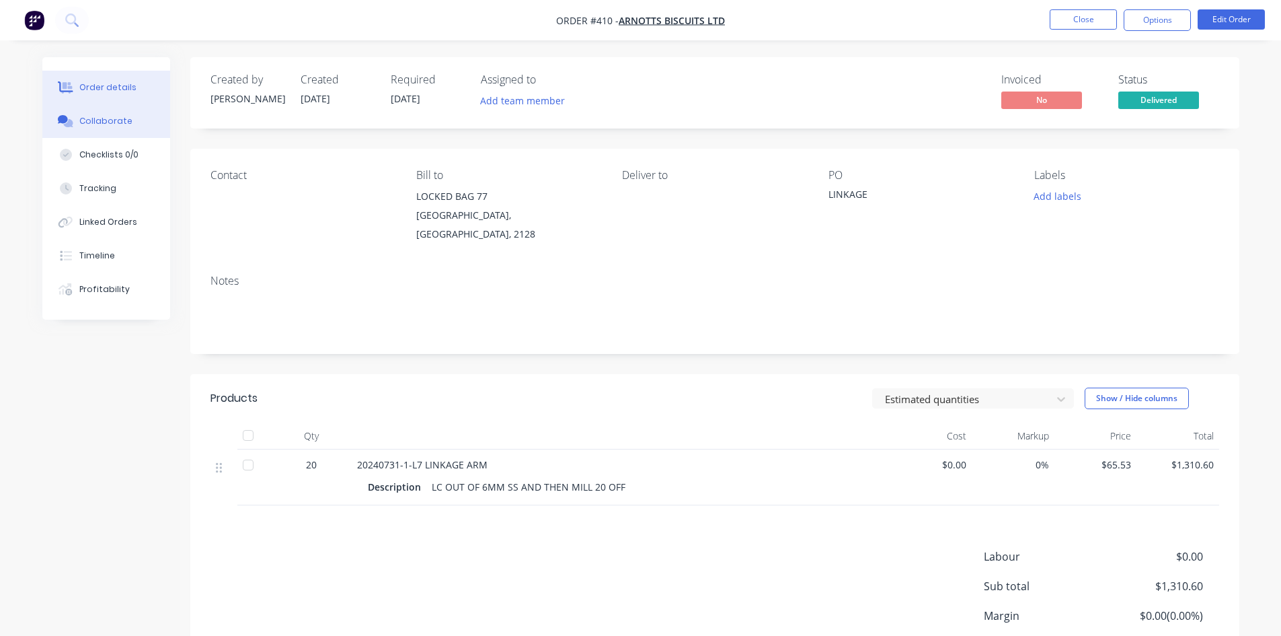
click at [105, 120] on div "Collaborate" at bounding box center [105, 121] width 53 height 12
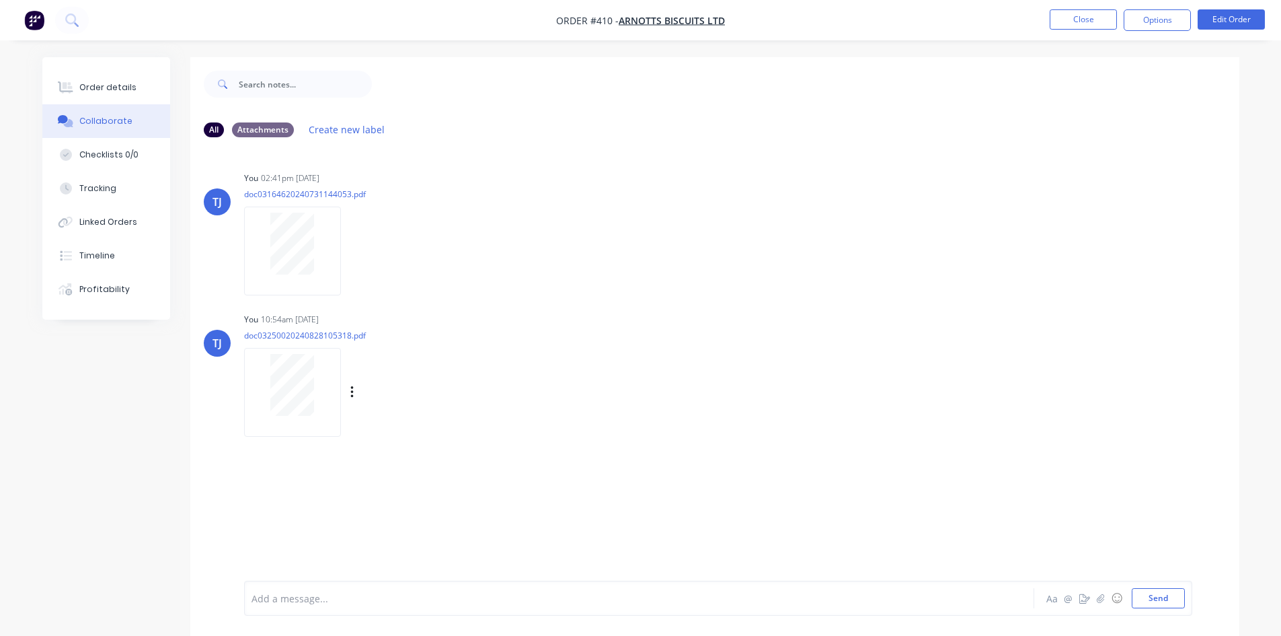
click at [318, 391] on div at bounding box center [292, 385] width 85 height 62
click at [1096, 18] on button "Close" at bounding box center [1083, 19] width 67 height 20
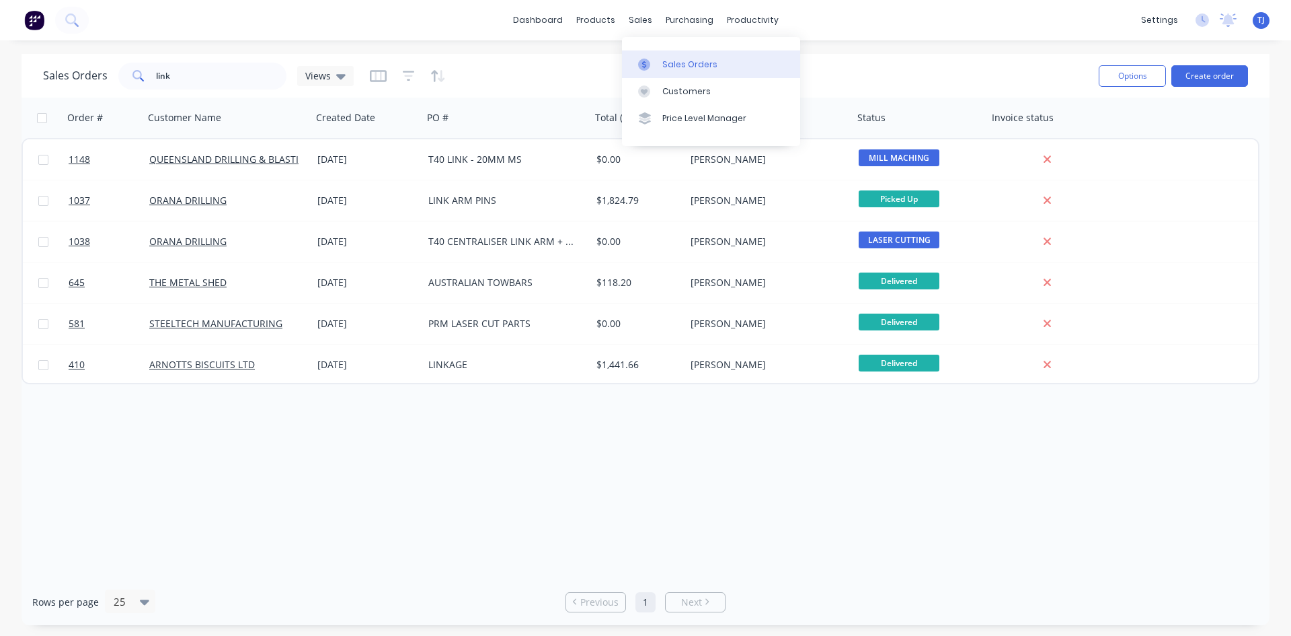
click at [660, 63] on link "Sales Orders" at bounding box center [711, 63] width 178 height 27
click at [186, 79] on input "link" at bounding box center [221, 76] width 131 height 27
click at [186, 78] on input "link" at bounding box center [221, 76] width 131 height 27
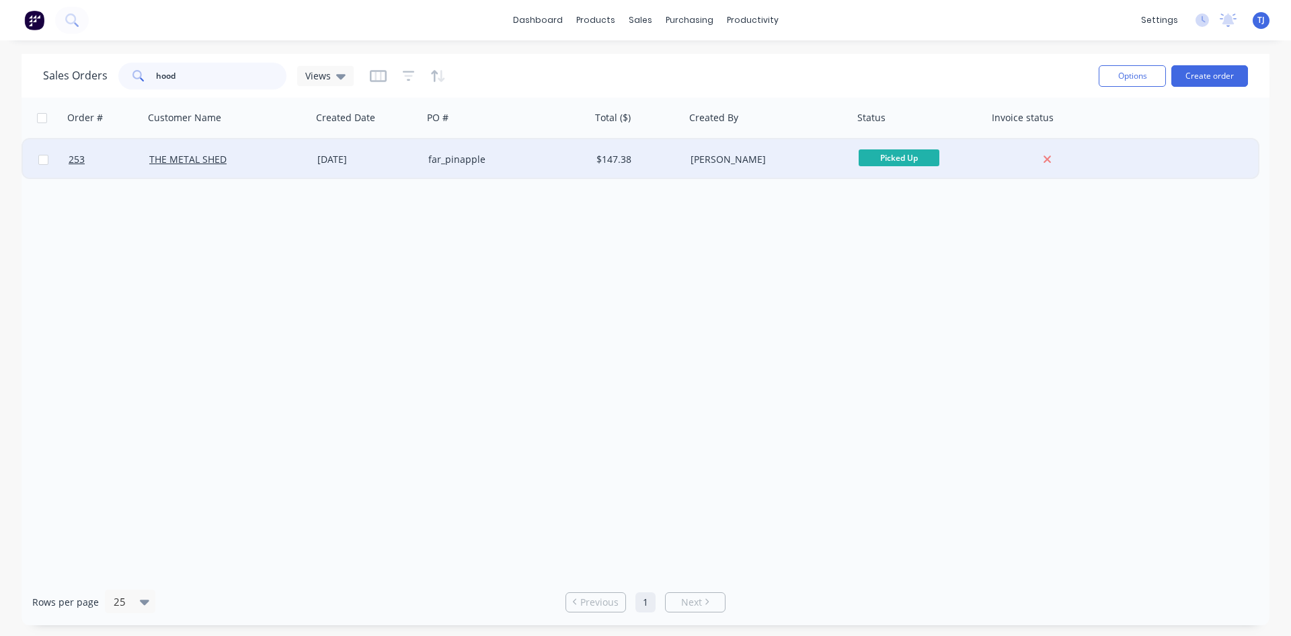
type input "hood"
click at [459, 167] on div "far_pinapple" at bounding box center [507, 159] width 168 height 40
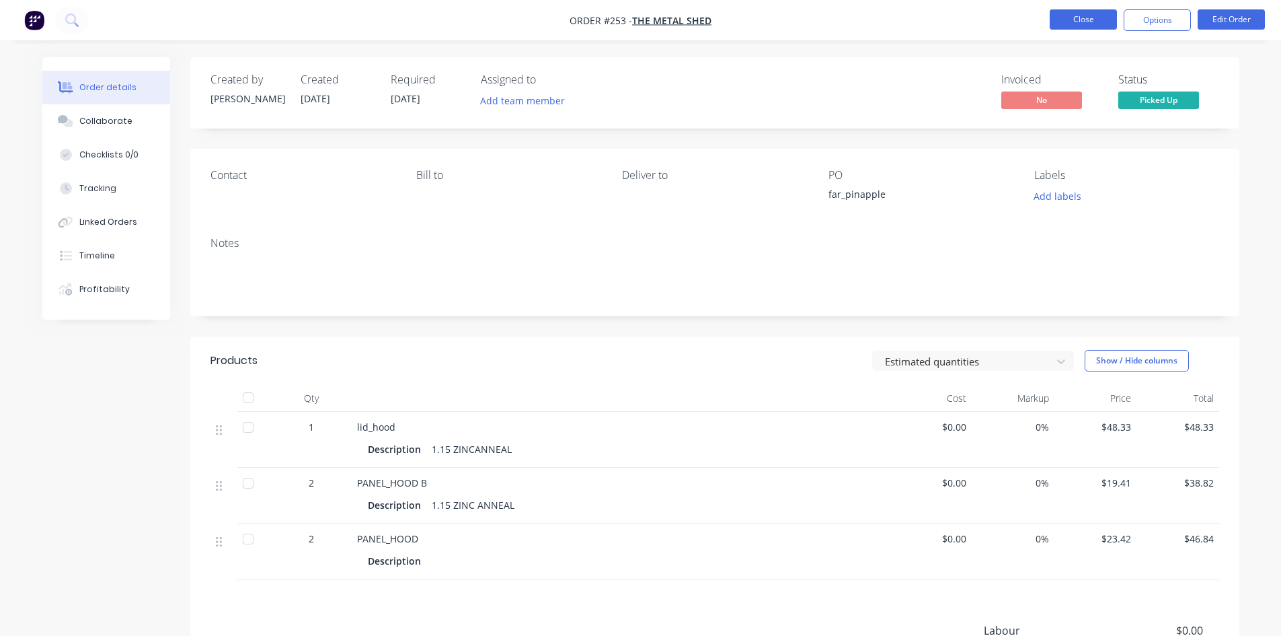
click at [1067, 23] on button "Close" at bounding box center [1083, 19] width 67 height 20
